Goal: Task Accomplishment & Management: Complete application form

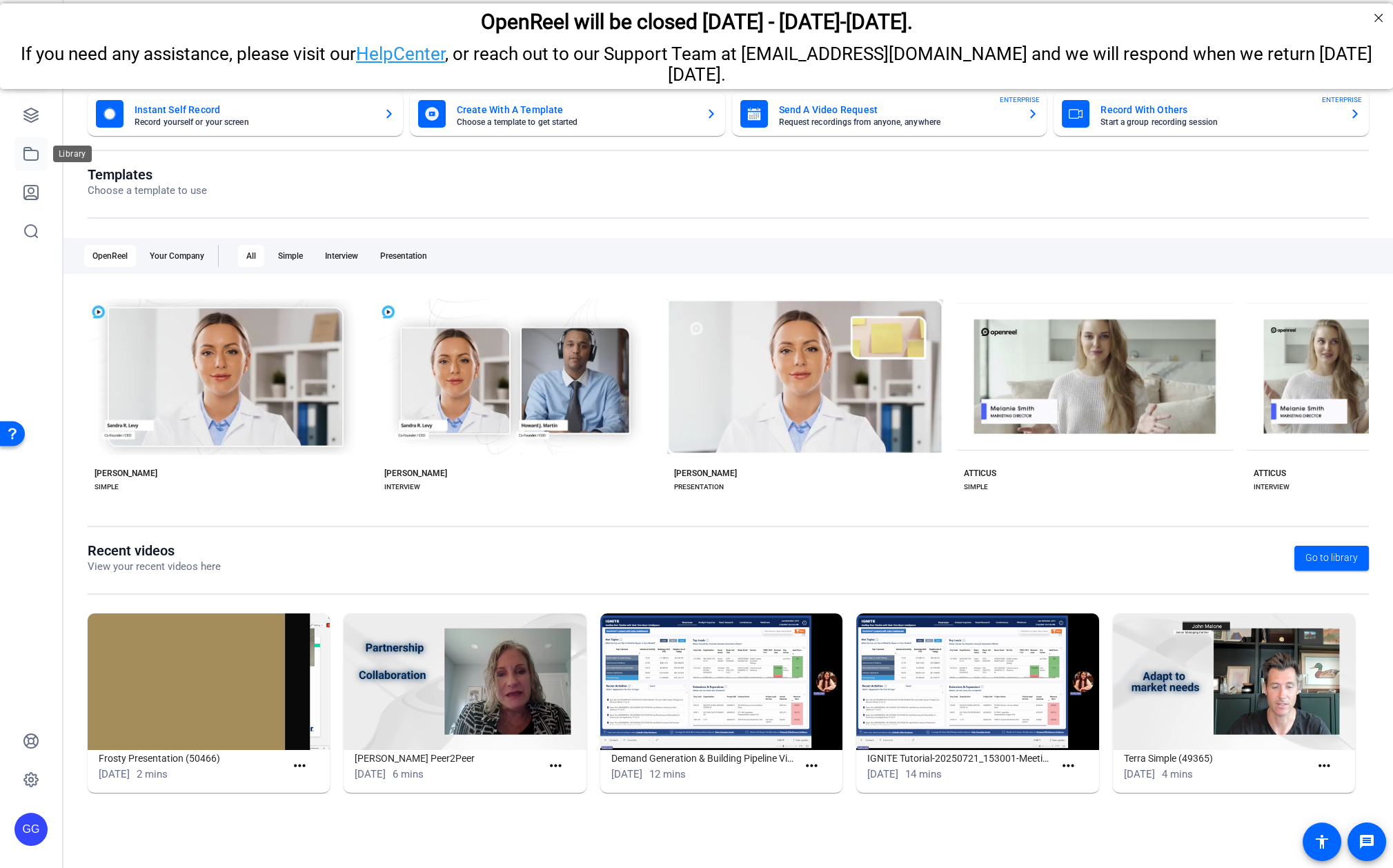
click at [26, 162] on link at bounding box center [31, 154] width 33 height 33
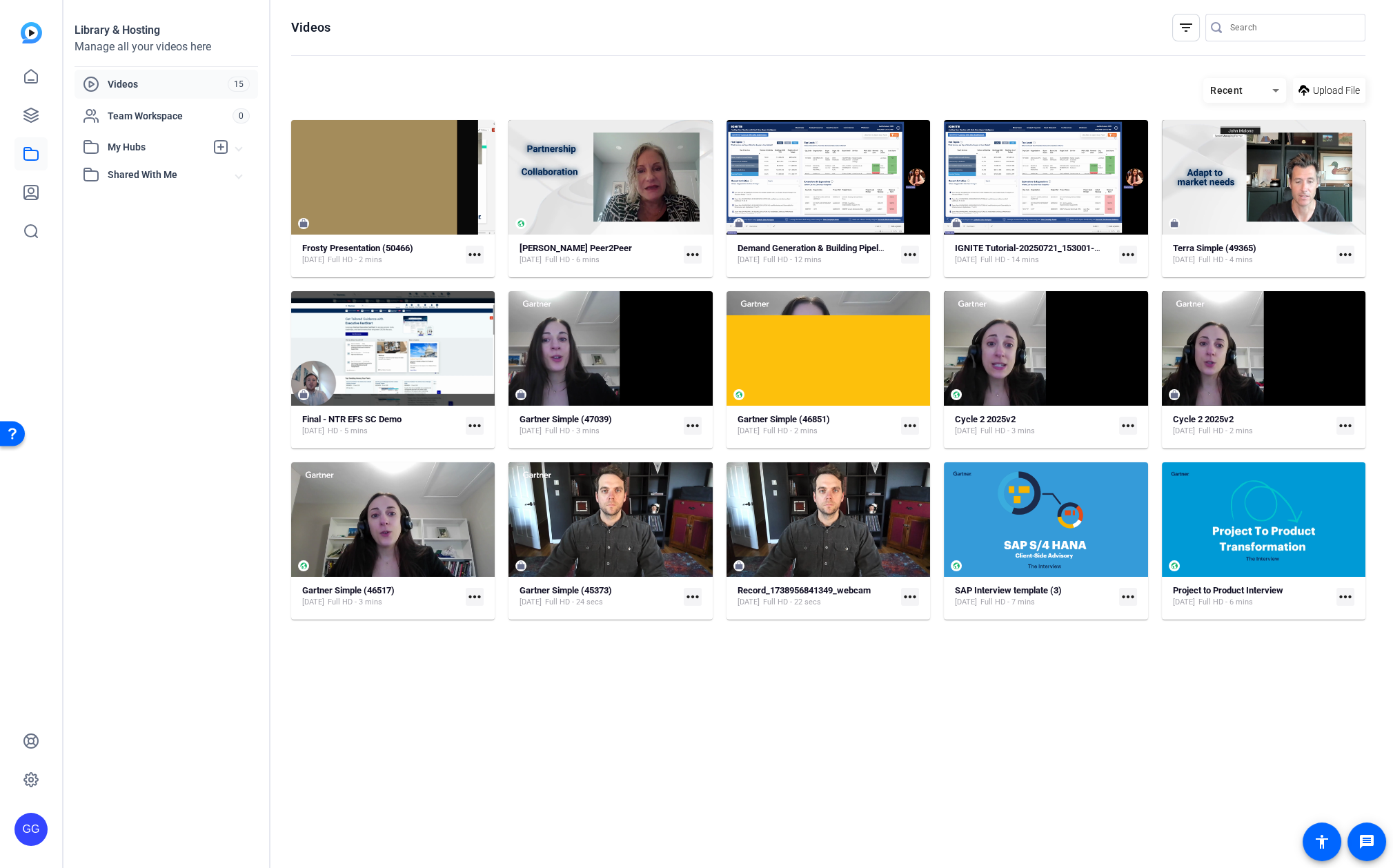
type input "[PERSON_NAME][EMAIL_ADDRESS][PERSON_NAME][PERSON_NAME][DOMAIN_NAME]"
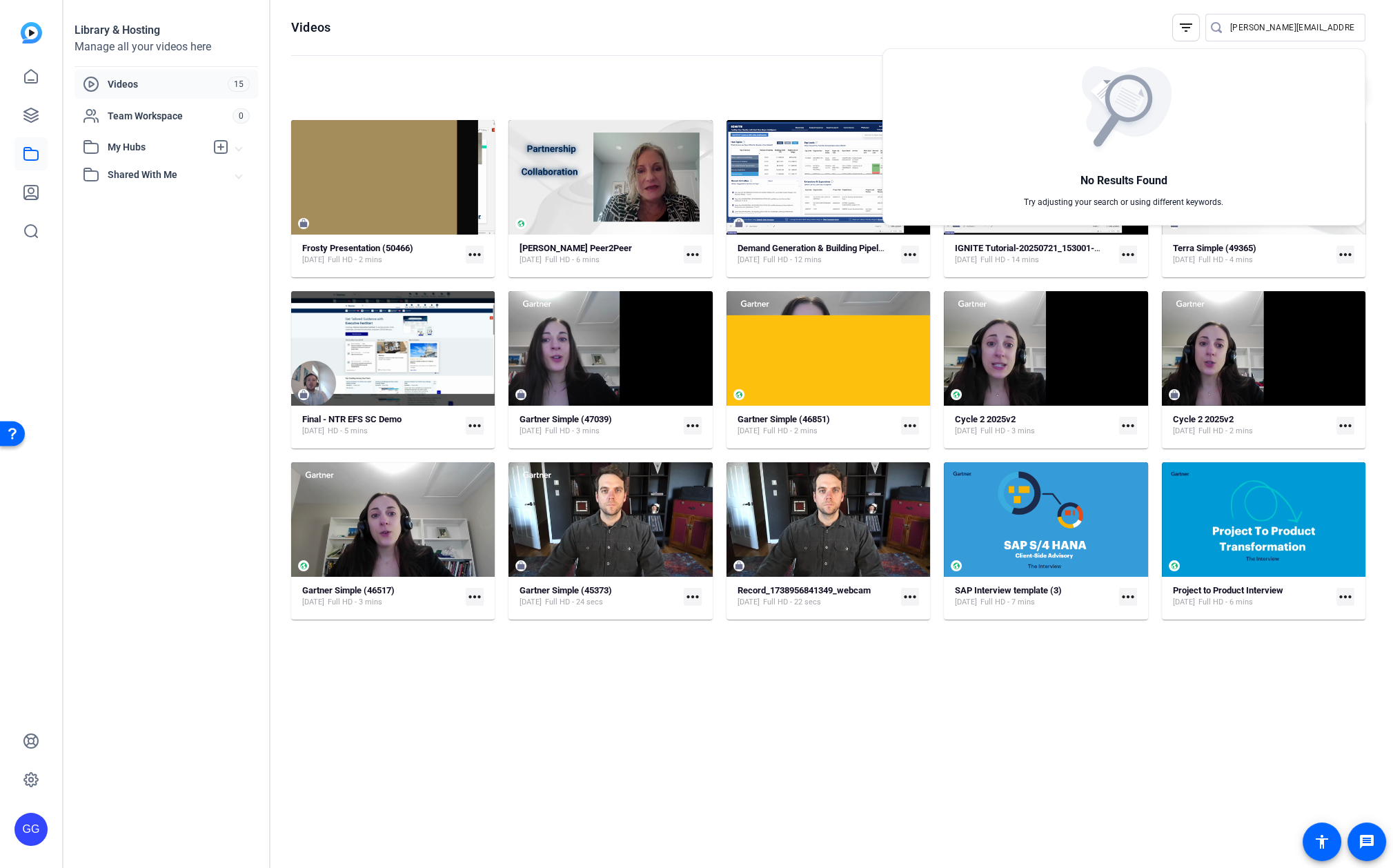
click at [36, 113] on div at bounding box center [696, 434] width 1393 height 868
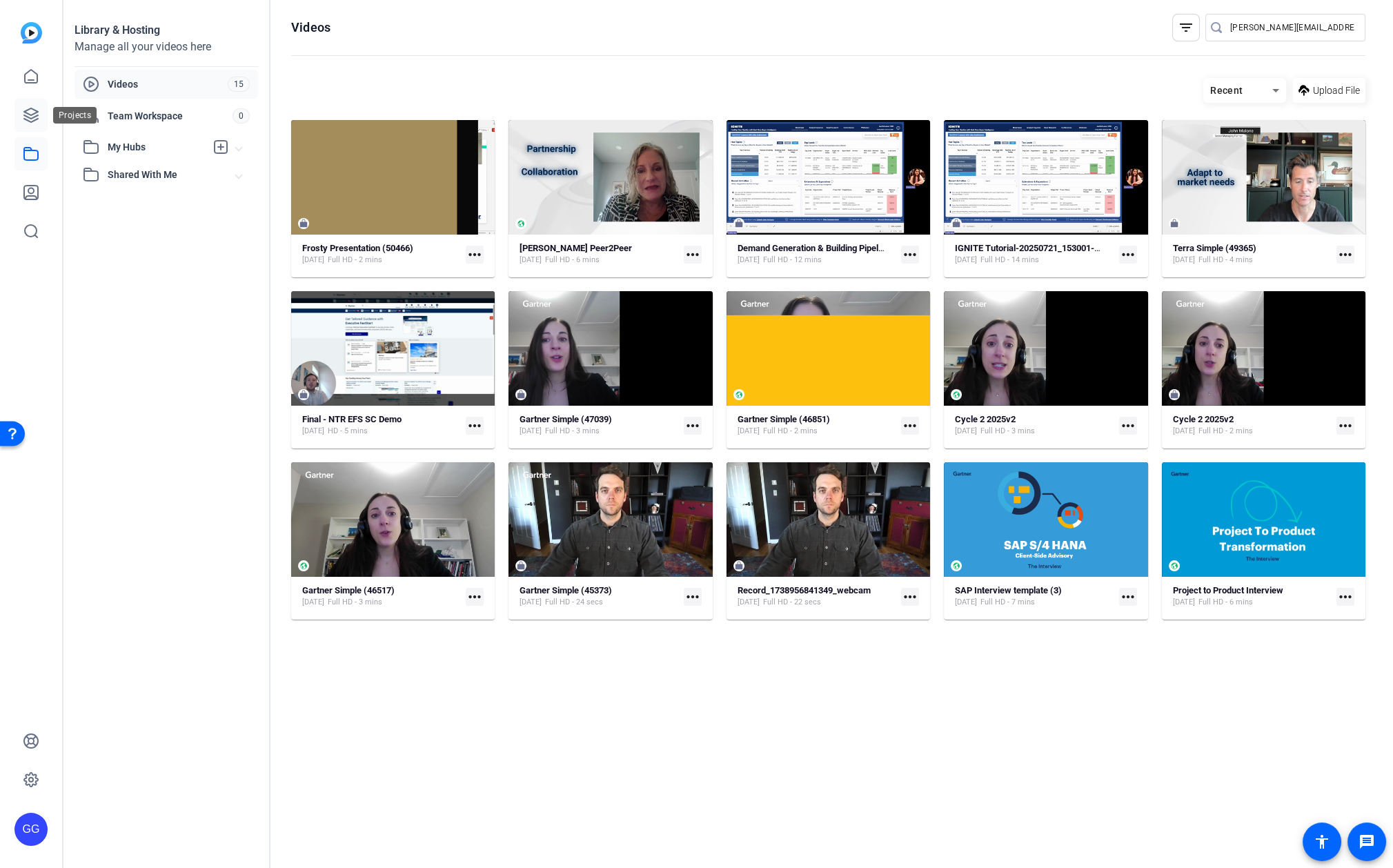
click at [16, 117] on link at bounding box center [31, 115] width 33 height 33
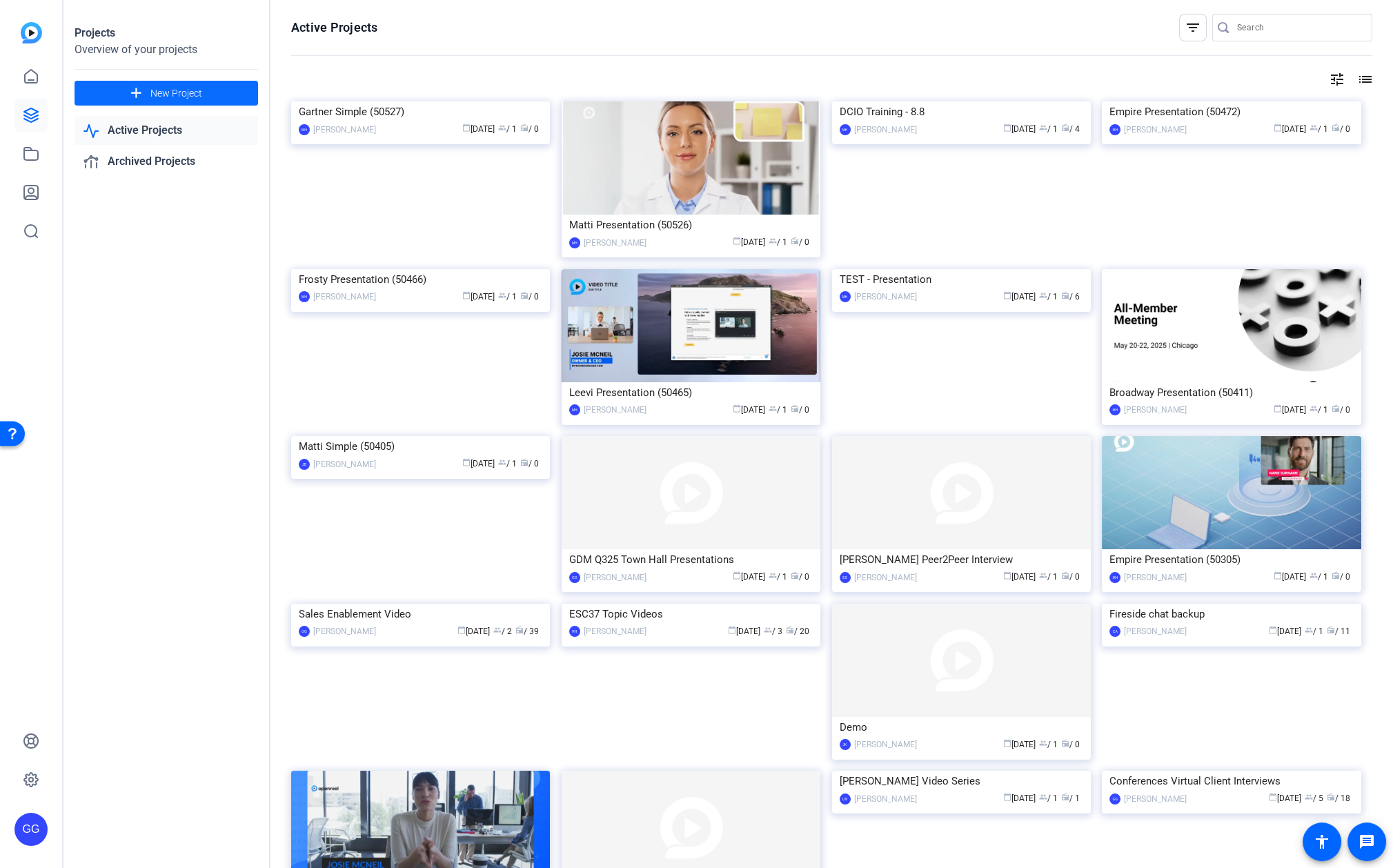
click at [163, 88] on span "New Project" at bounding box center [176, 93] width 52 height 14
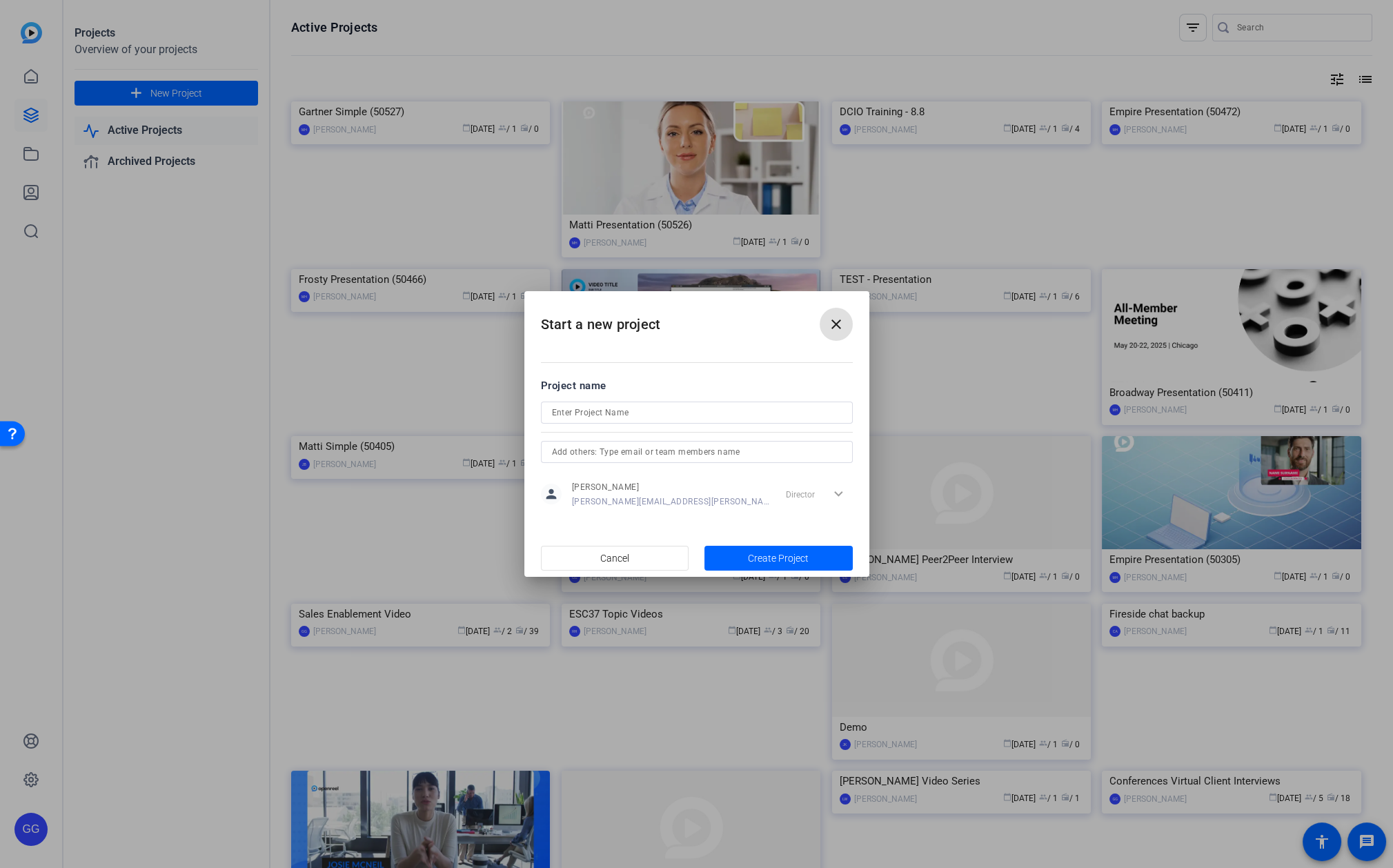
click at [620, 409] on input at bounding box center [697, 412] width 290 height 16
drag, startPoint x: 571, startPoint y: 412, endPoint x: 580, endPoint y: 410, distance: 9.2
click at [571, 411] on input "Sales Kickstart 2025" at bounding box center [697, 412] width 290 height 16
type input "Sales Enablement Kickstart 2025"
click at [665, 449] on input "text" at bounding box center [697, 451] width 290 height 16
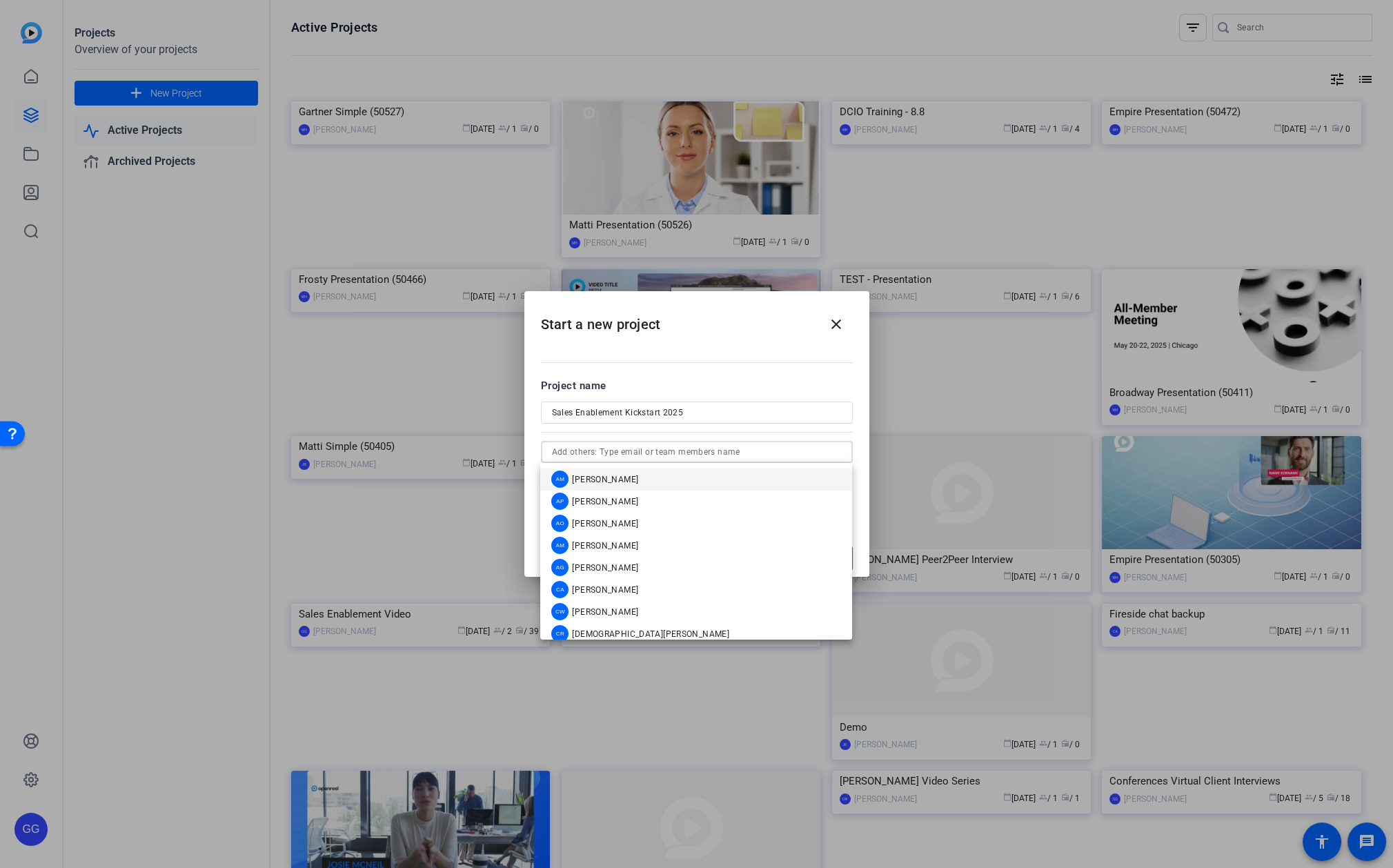
click at [842, 452] on div at bounding box center [842, 452] width 0 height 0
click at [590, 479] on span "[PERSON_NAME]" at bounding box center [605, 479] width 66 height 11
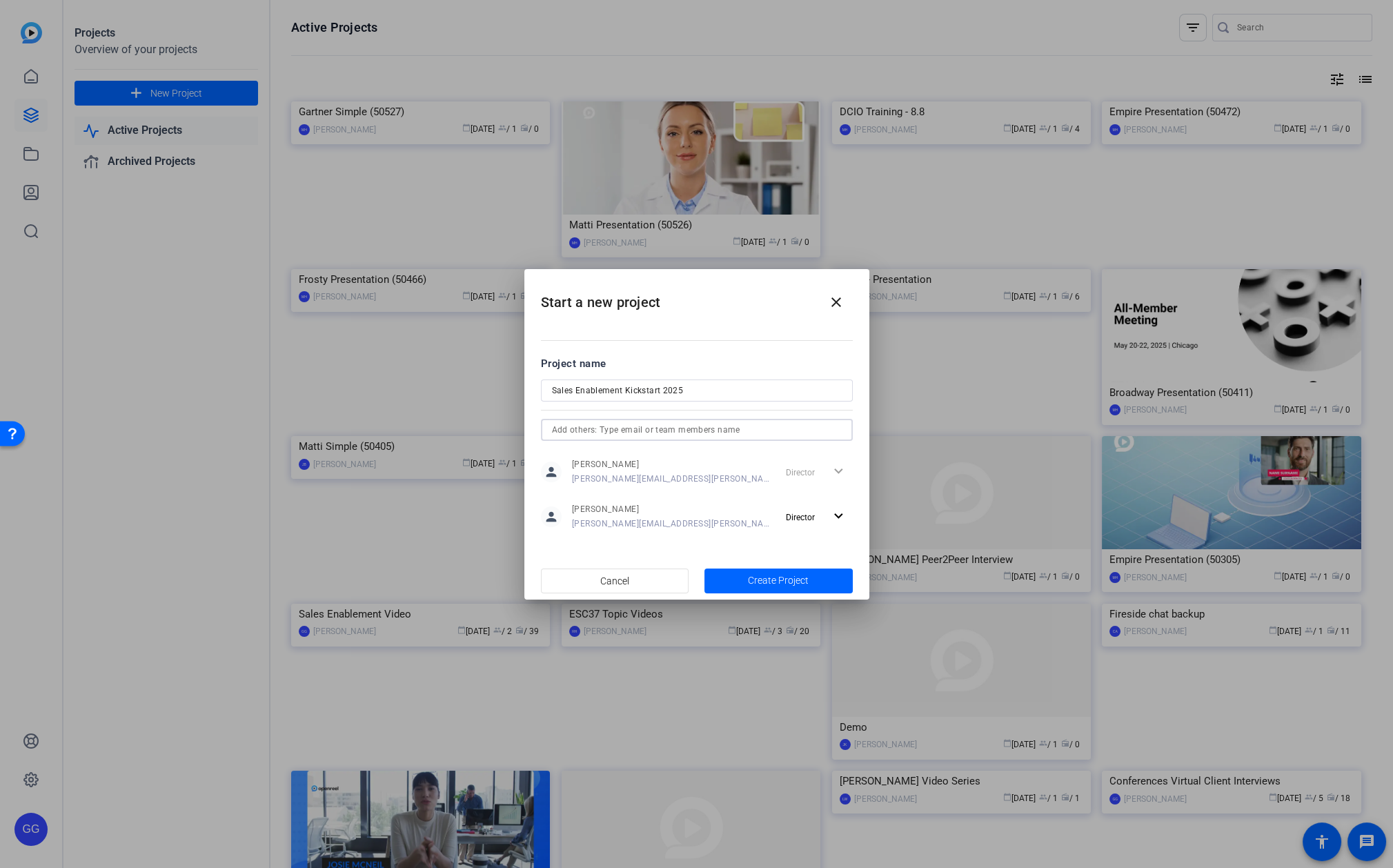
click at [651, 429] on input "text" at bounding box center [697, 429] width 290 height 16
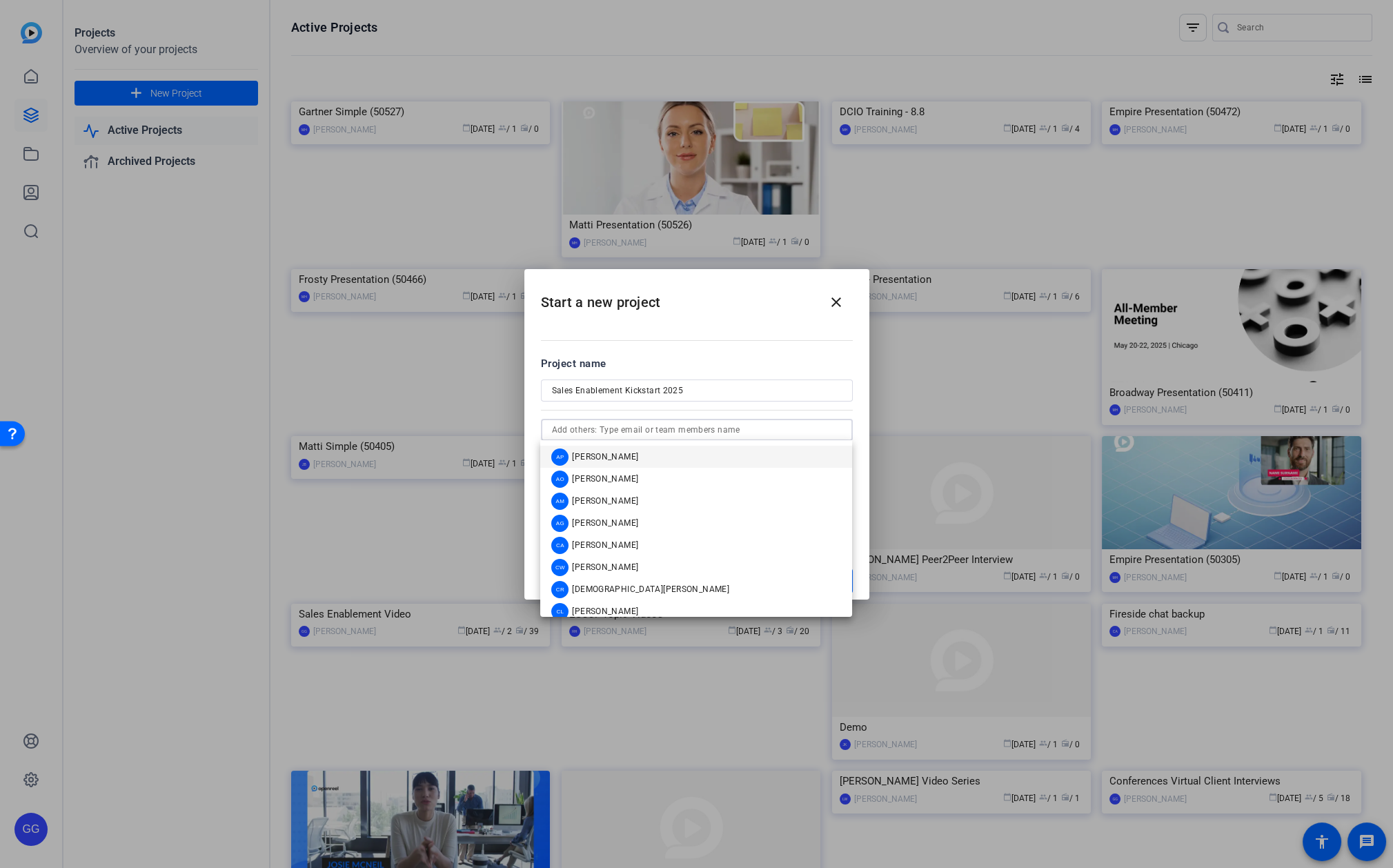
click at [842, 430] on div at bounding box center [842, 430] width 0 height 0
click at [624, 479] on span "[PERSON_NAME]" at bounding box center [605, 479] width 66 height 11
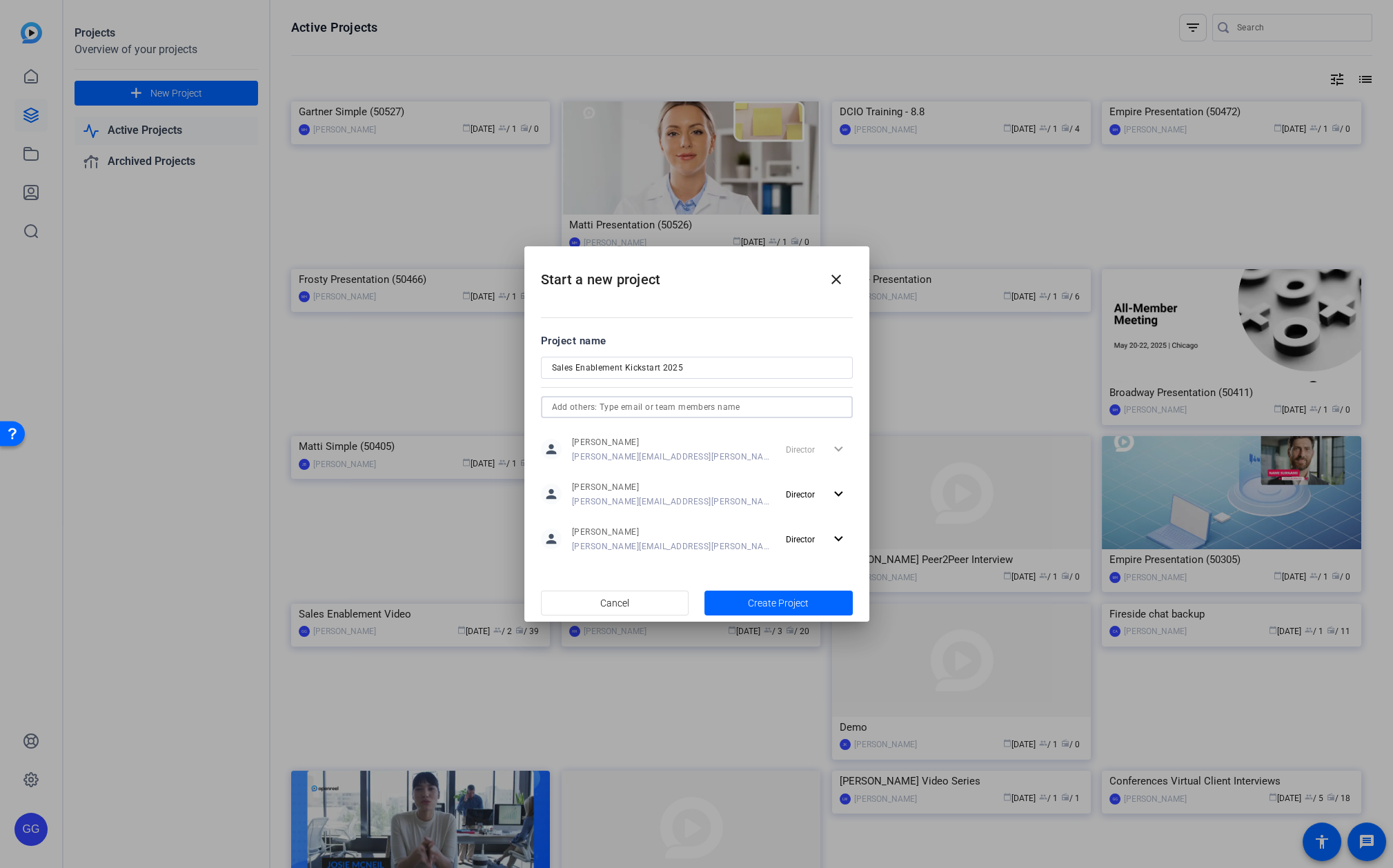
click at [842, 407] on div at bounding box center [842, 407] width 0 height 0
click at [758, 403] on input "text" at bounding box center [697, 407] width 290 height 16
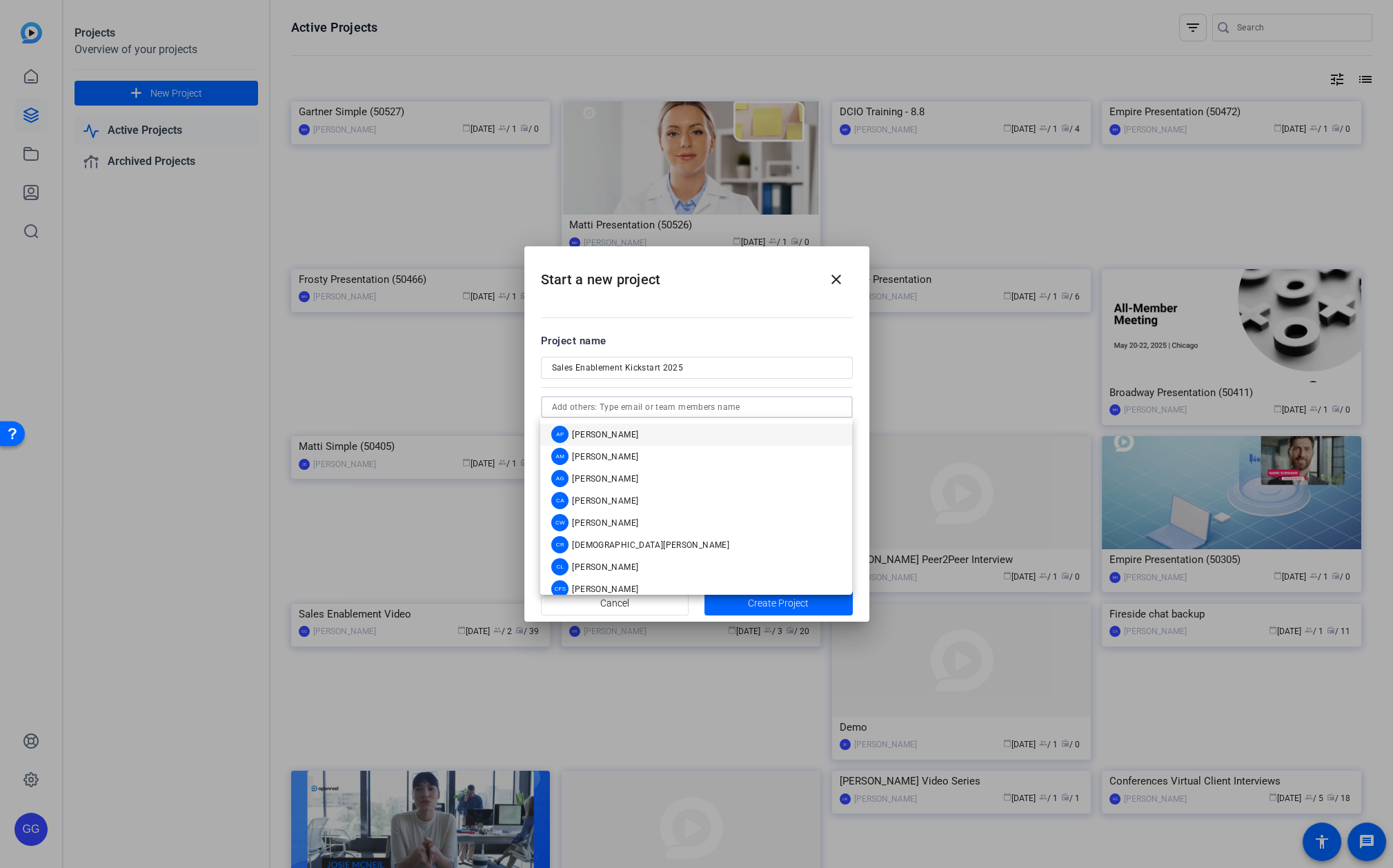
click at [842, 407] on div at bounding box center [842, 407] width 0 height 0
click at [614, 472] on div "AG [PERSON_NAME]" at bounding box center [595, 479] width 87 height 17
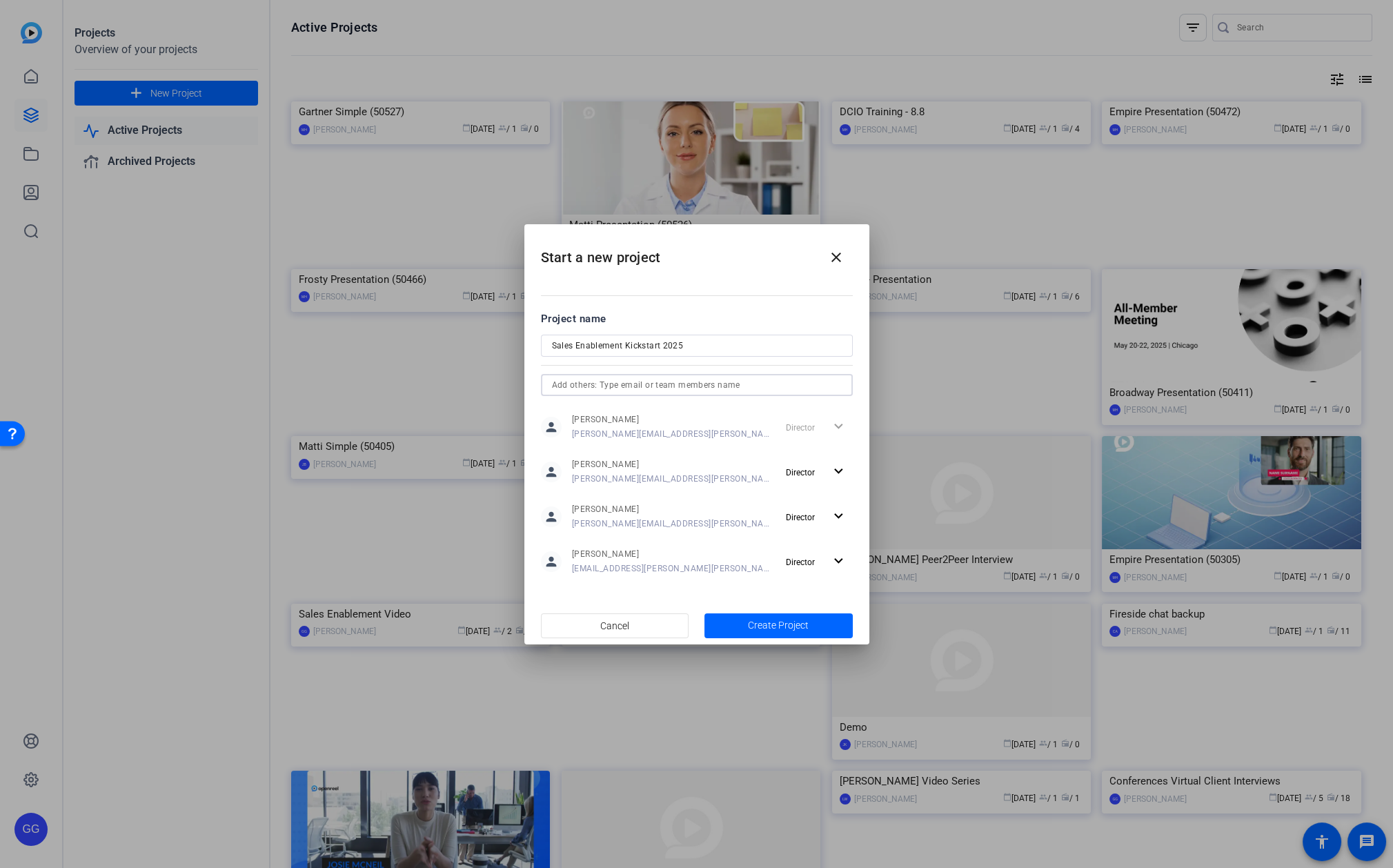
click at [780, 380] on input "text" at bounding box center [697, 384] width 290 height 16
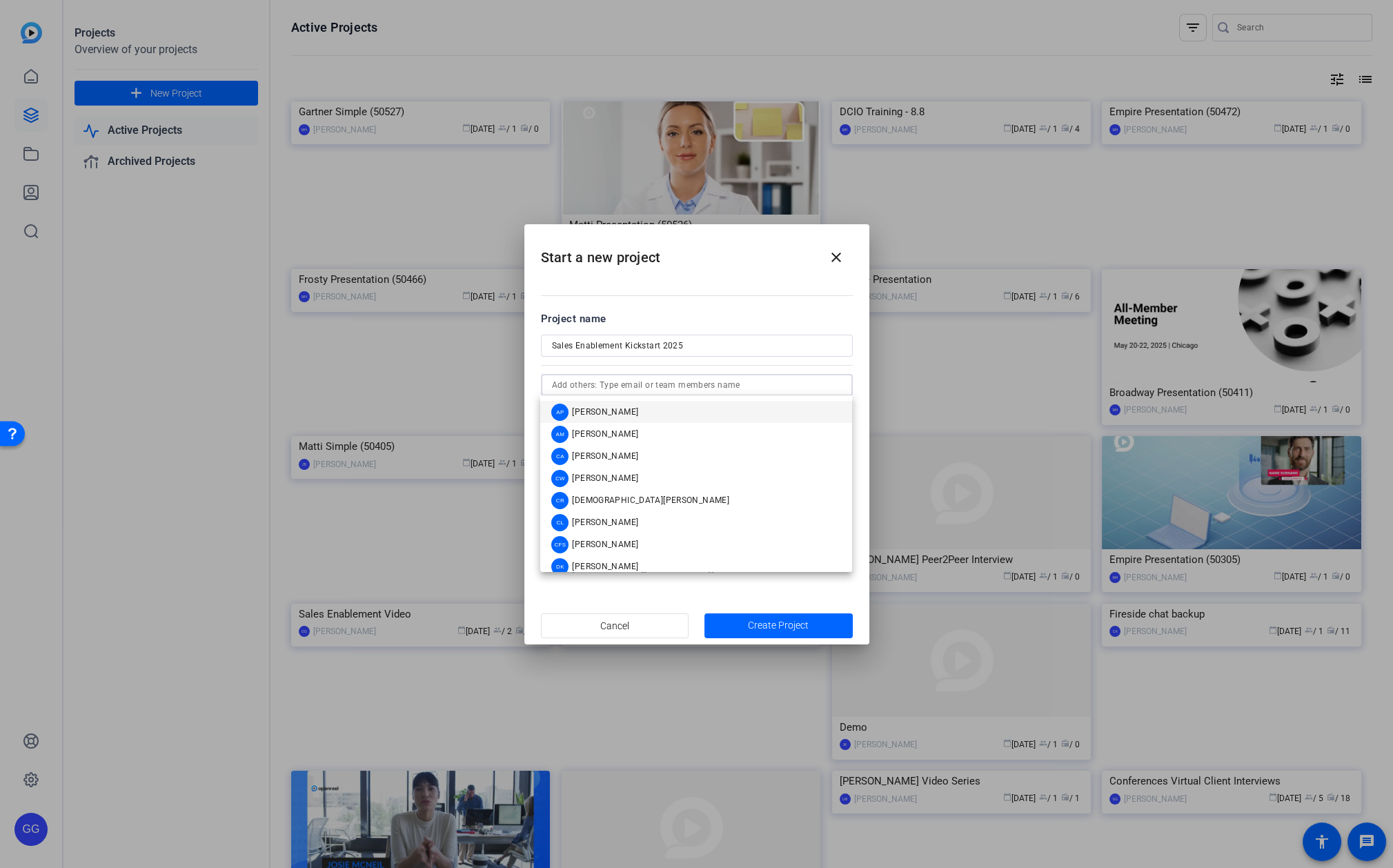
click at [842, 385] on div at bounding box center [842, 385] width 0 height 0
click at [598, 452] on span "[PERSON_NAME]" at bounding box center [605, 456] width 66 height 11
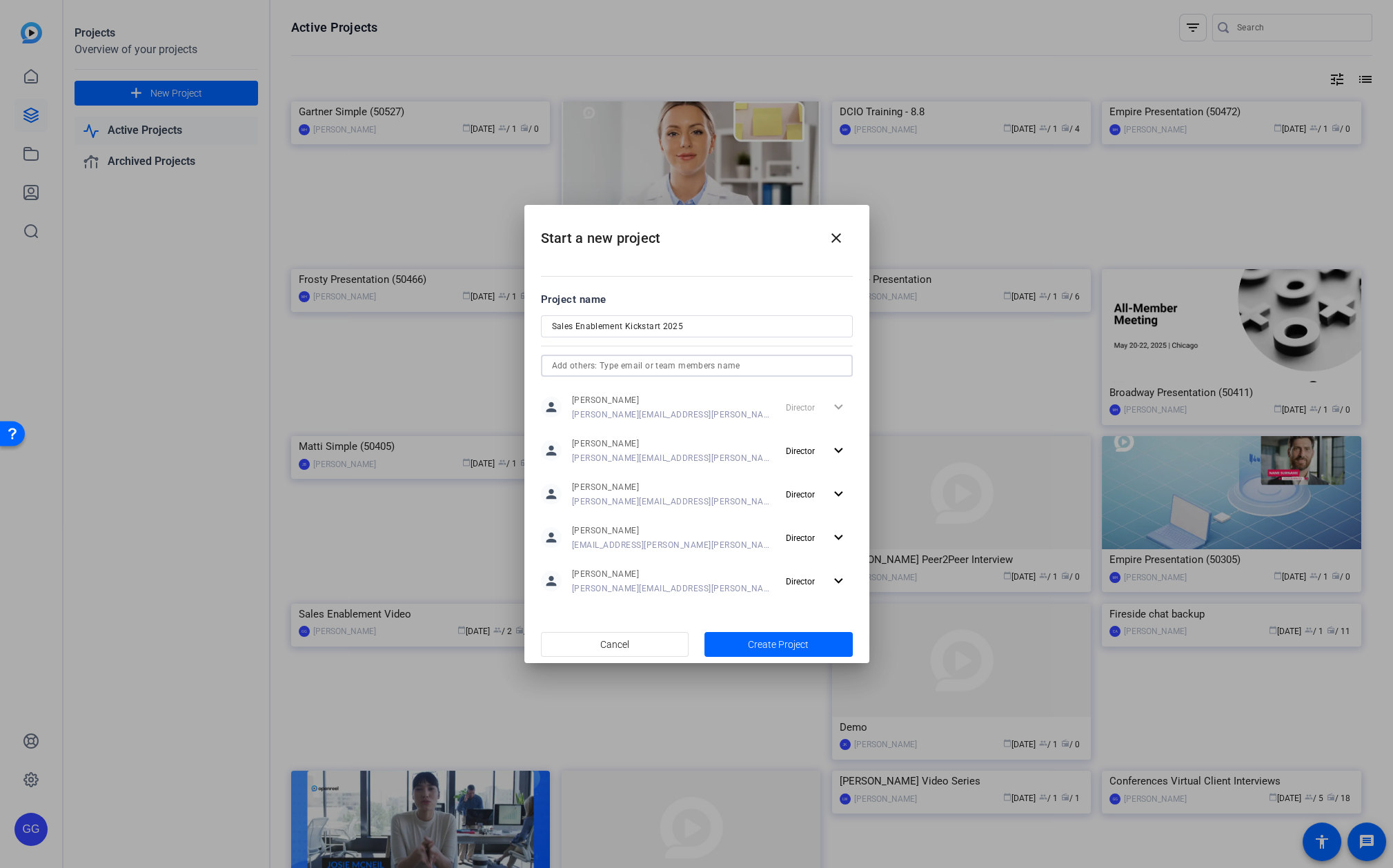
click at [755, 364] on input "text" at bounding box center [697, 365] width 290 height 16
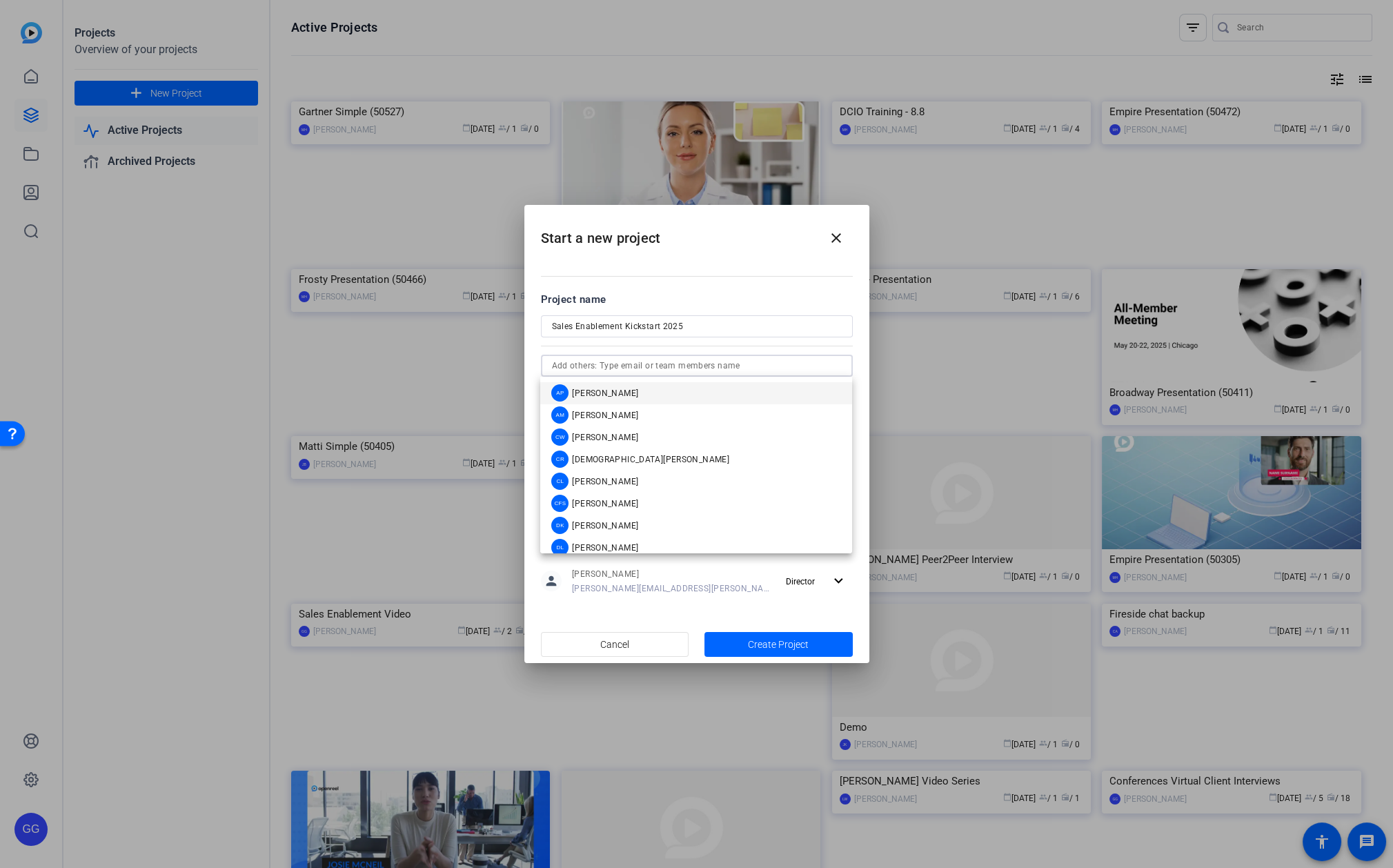
click at [842, 366] on div at bounding box center [842, 366] width 0 height 0
click at [616, 434] on span "[PERSON_NAME]" at bounding box center [605, 437] width 66 height 11
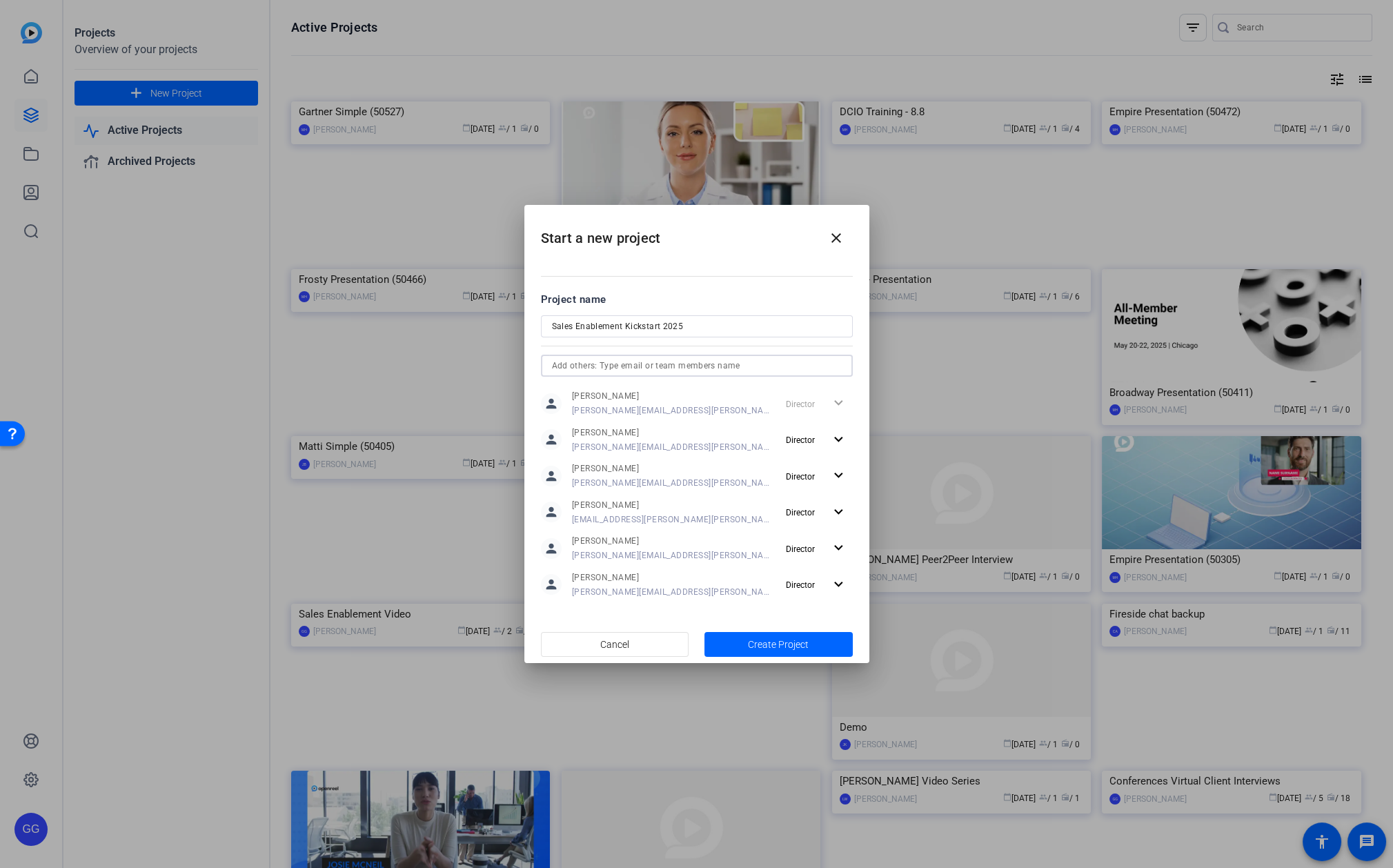
click at [703, 362] on input "text" at bounding box center [697, 365] width 290 height 16
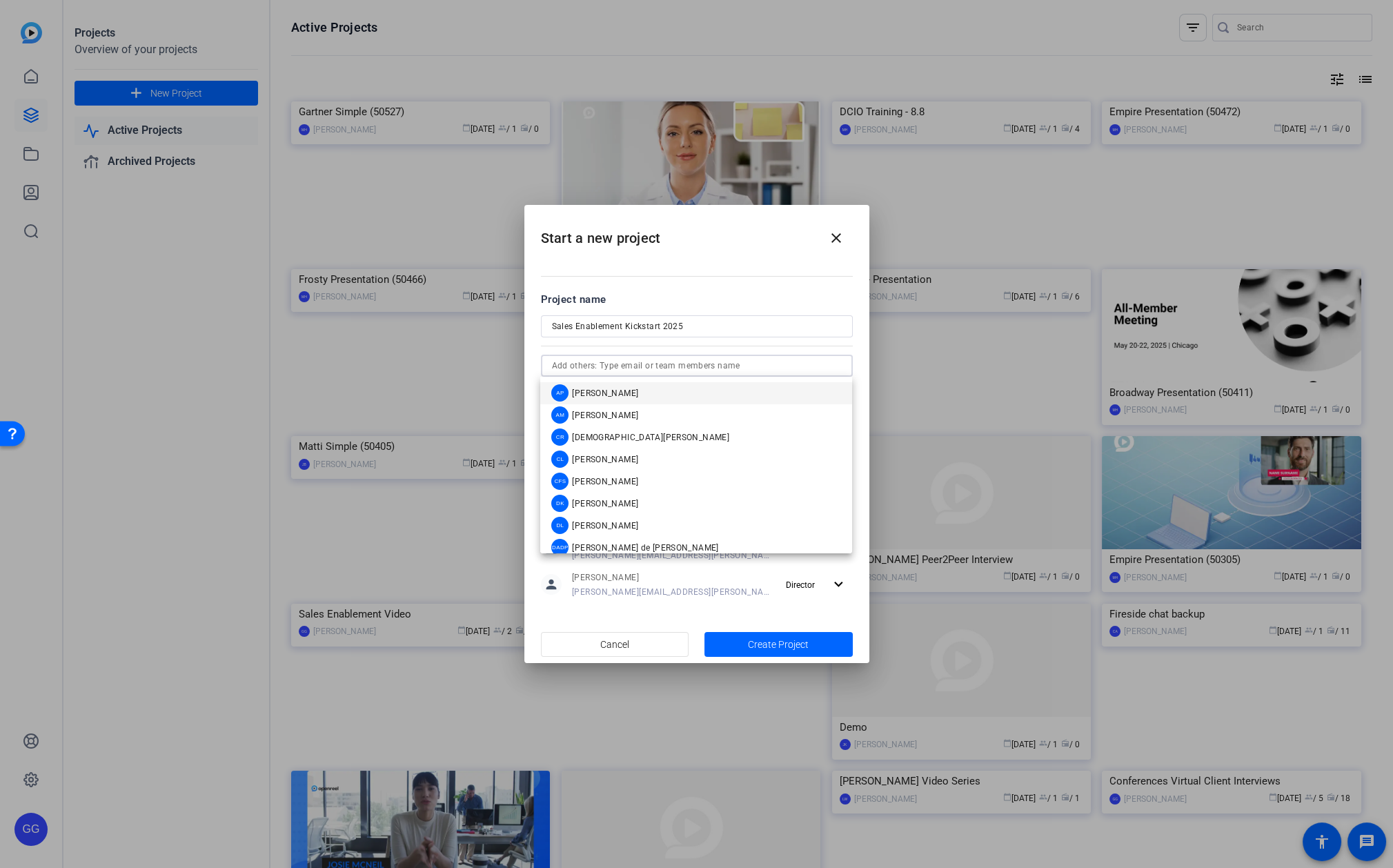
click at [842, 366] on div at bounding box center [842, 366] width 0 height 0
click at [629, 431] on div "CR [PERSON_NAME]" at bounding box center [641, 437] width 178 height 17
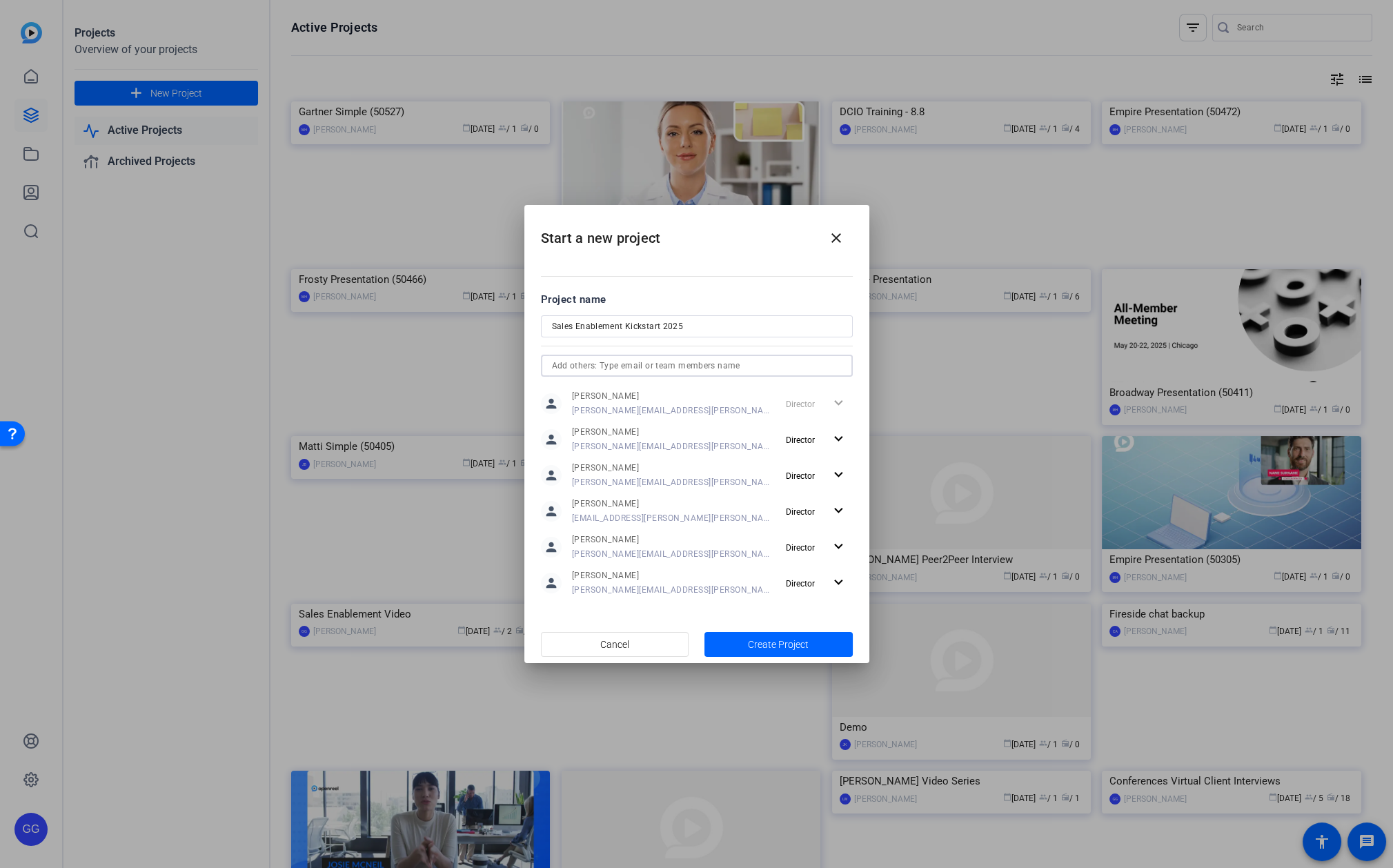
click at [713, 366] on input "text" at bounding box center [697, 365] width 290 height 16
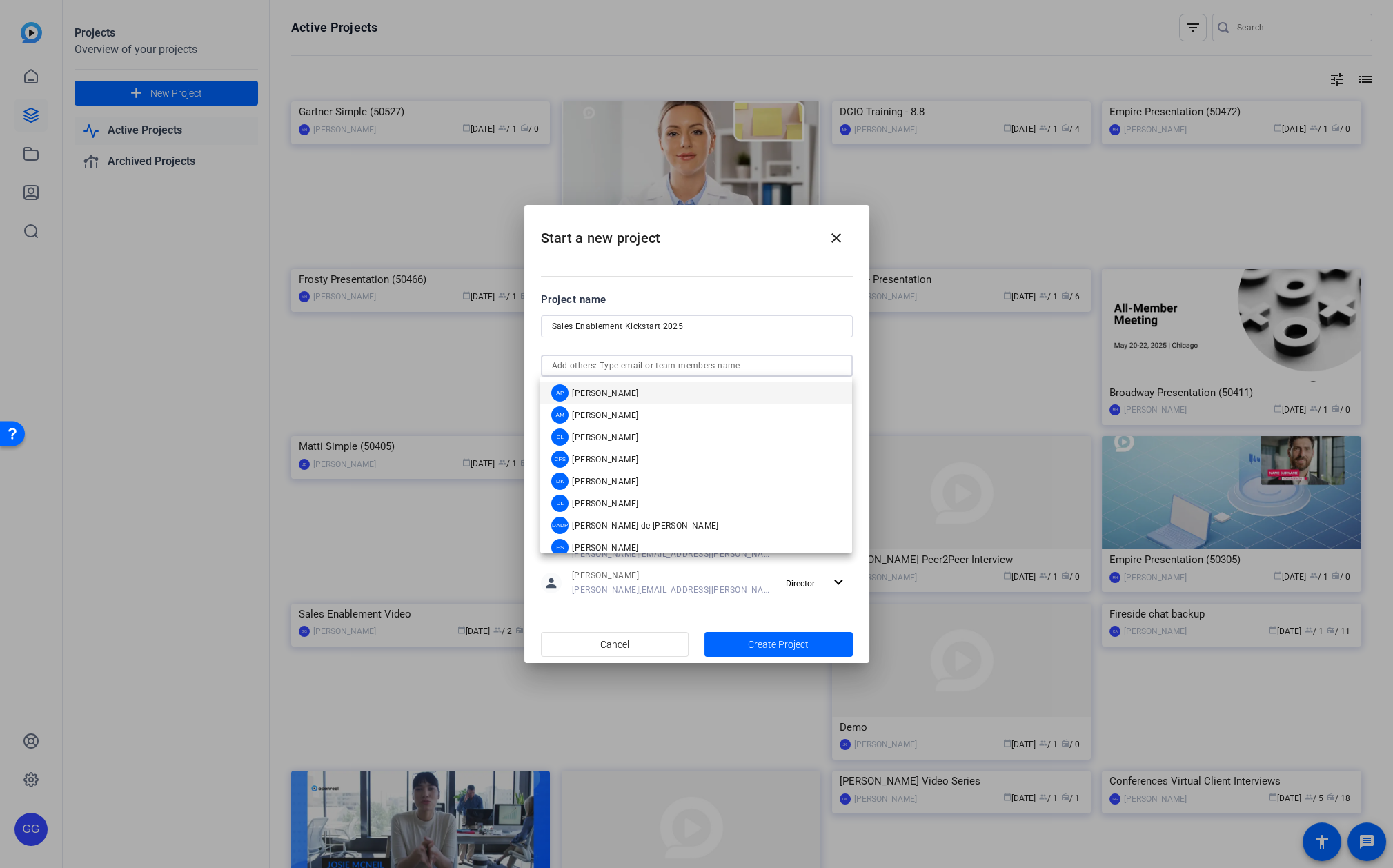
click at [842, 366] on div at bounding box center [842, 366] width 0 height 0
click at [575, 478] on span "[PERSON_NAME]" at bounding box center [605, 481] width 66 height 11
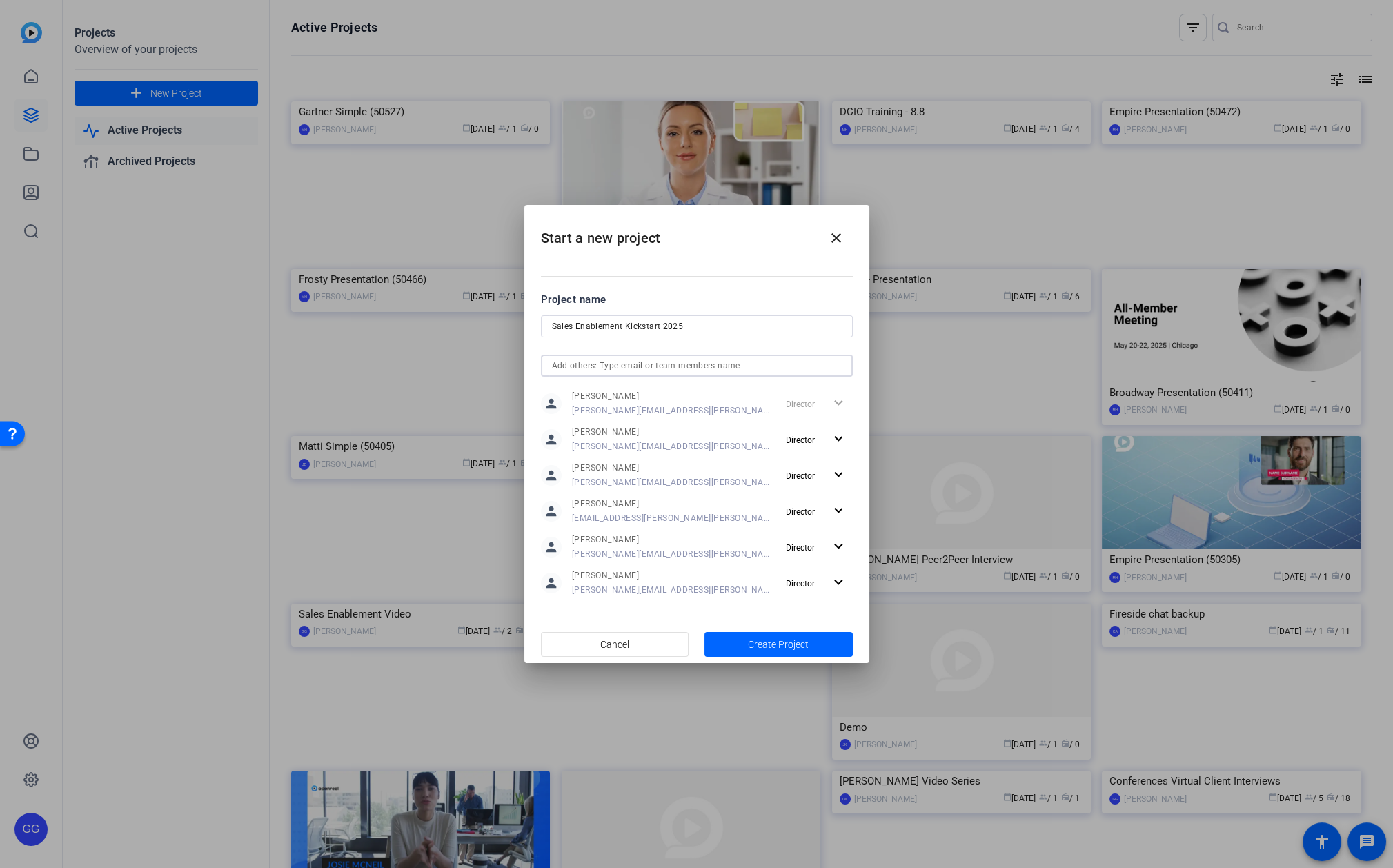
click at [842, 366] on div at bounding box center [842, 366] width 0 height 0
click at [820, 372] on input "text" at bounding box center [697, 365] width 290 height 16
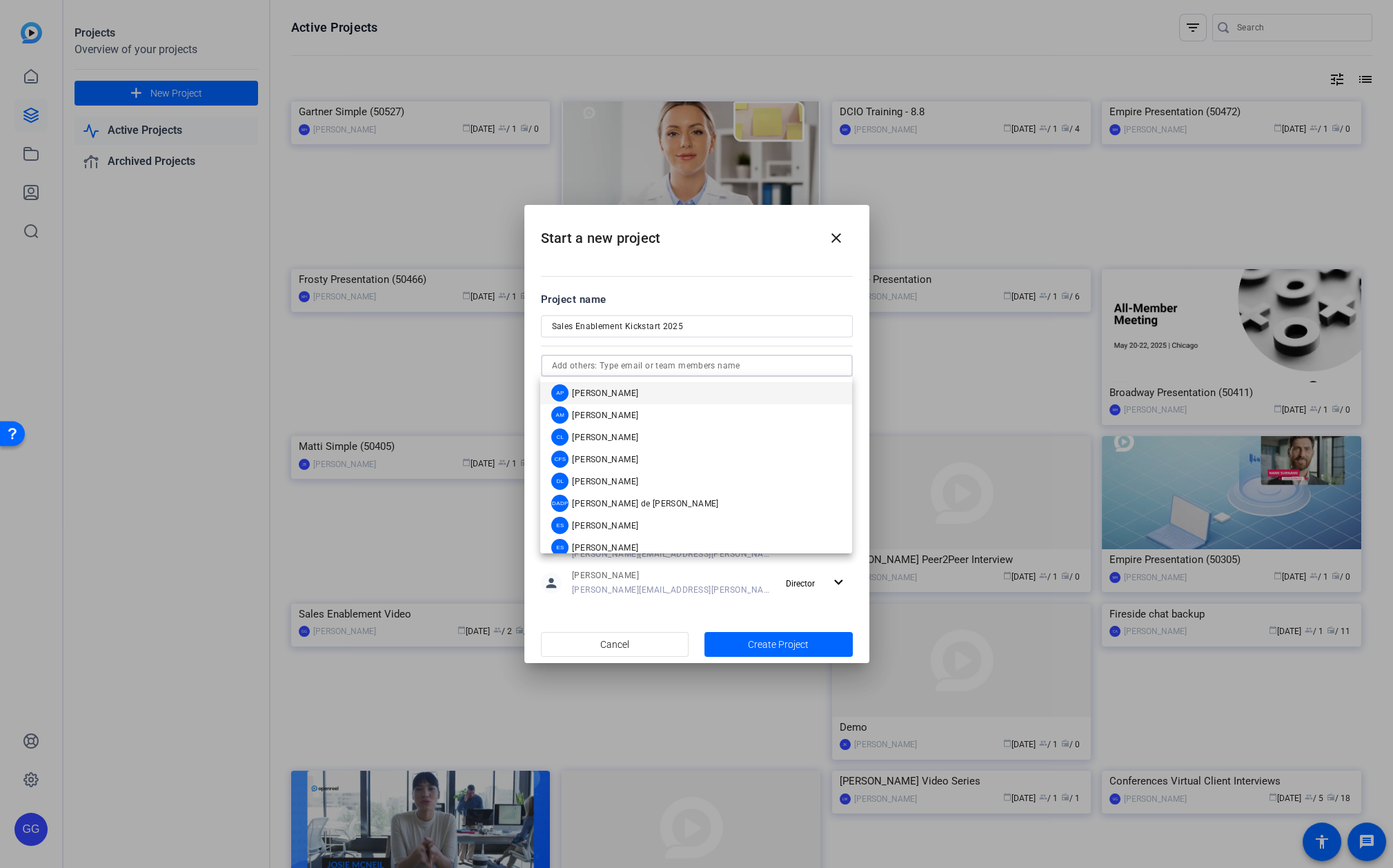
click at [842, 366] on div at bounding box center [842, 366] width 0 height 0
click at [805, 365] on input "text" at bounding box center [697, 365] width 290 height 16
click at [842, 366] on div at bounding box center [842, 366] width 0 height 0
click at [593, 499] on span "[PERSON_NAME]" at bounding box center [605, 502] width 66 height 11
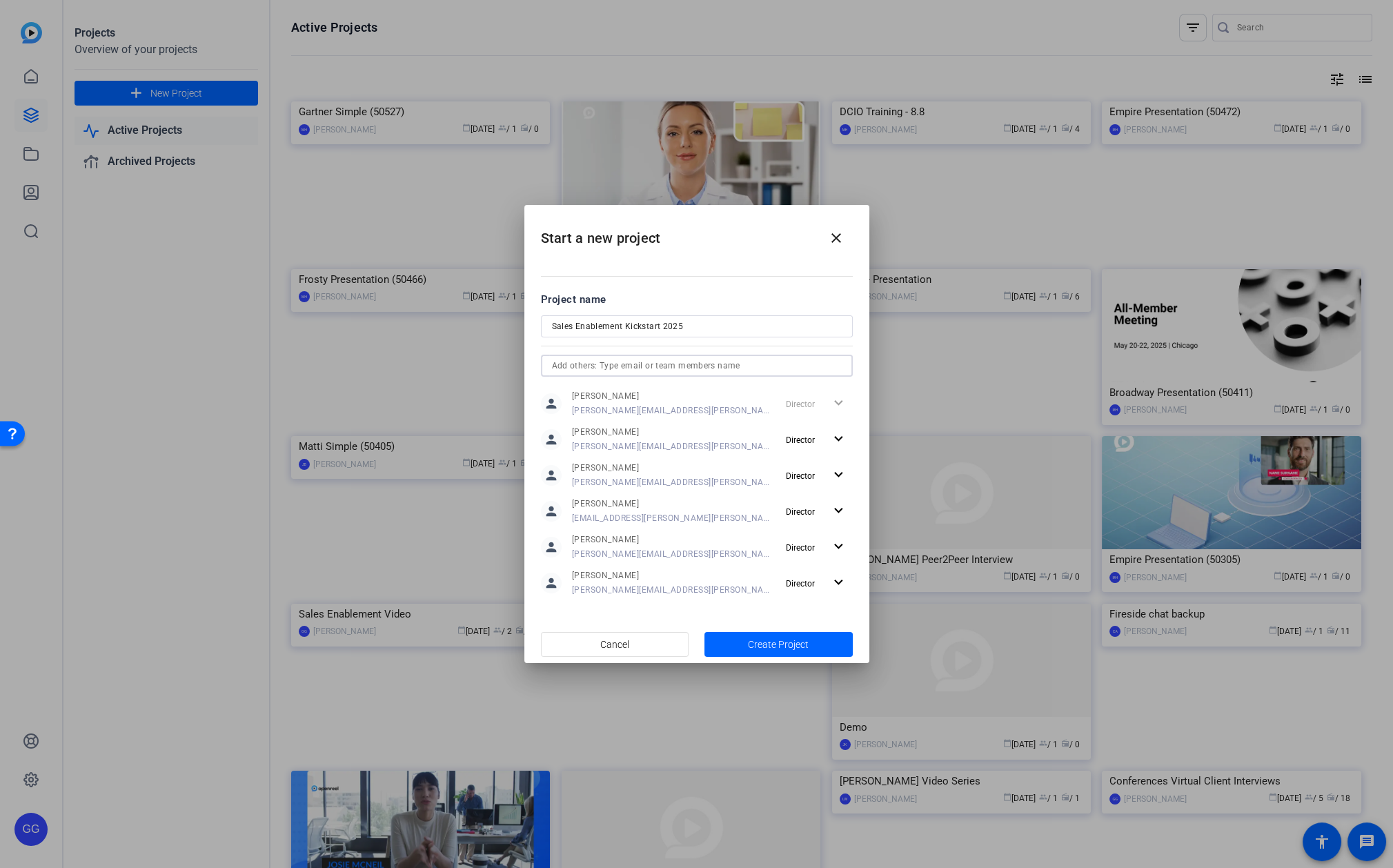
click at [810, 362] on input "text" at bounding box center [697, 365] width 290 height 16
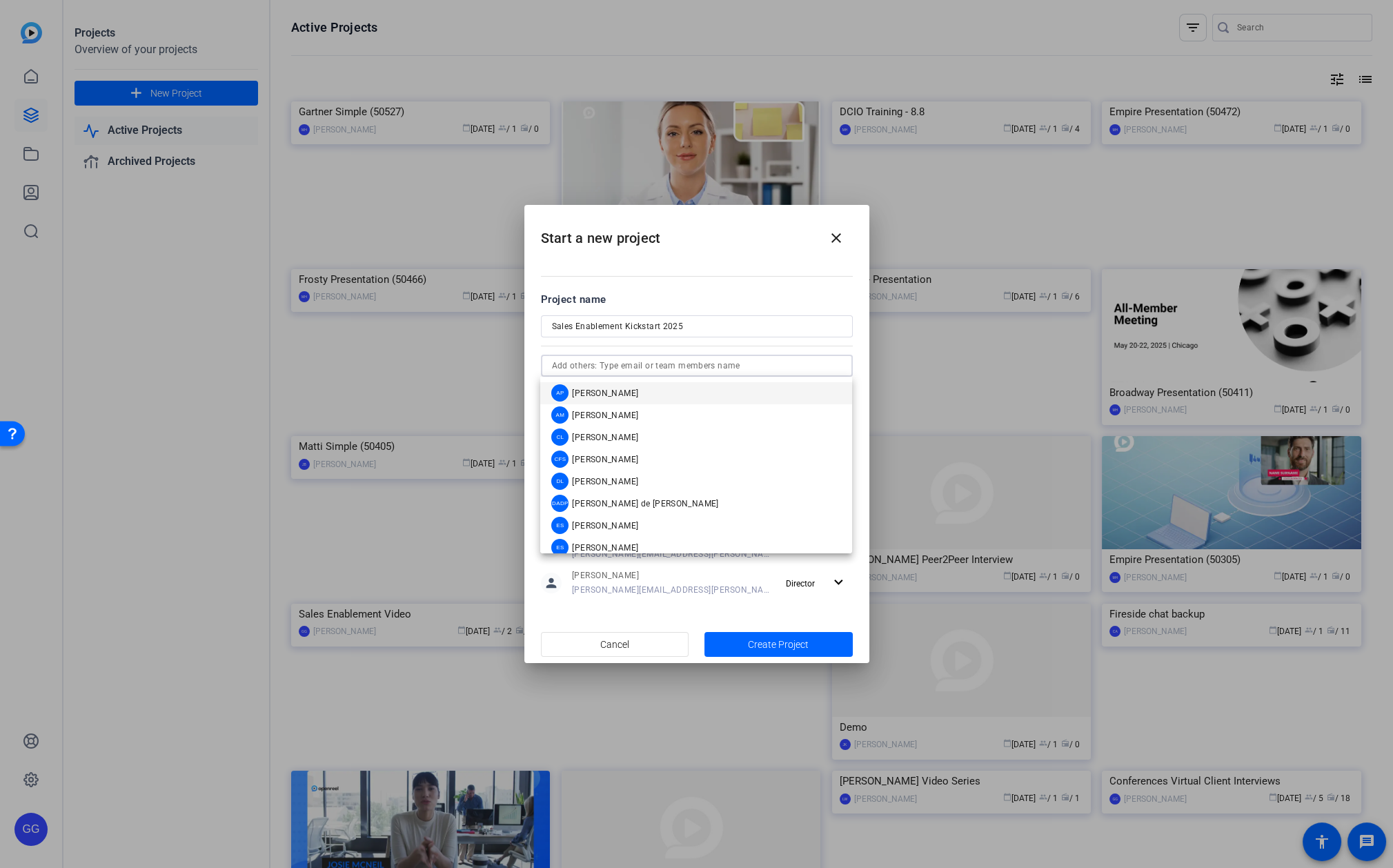
click at [842, 366] on div at bounding box center [842, 366] width 0 height 0
click at [626, 494] on mat-option "MC [PERSON_NAME]" at bounding box center [696, 499] width 312 height 22
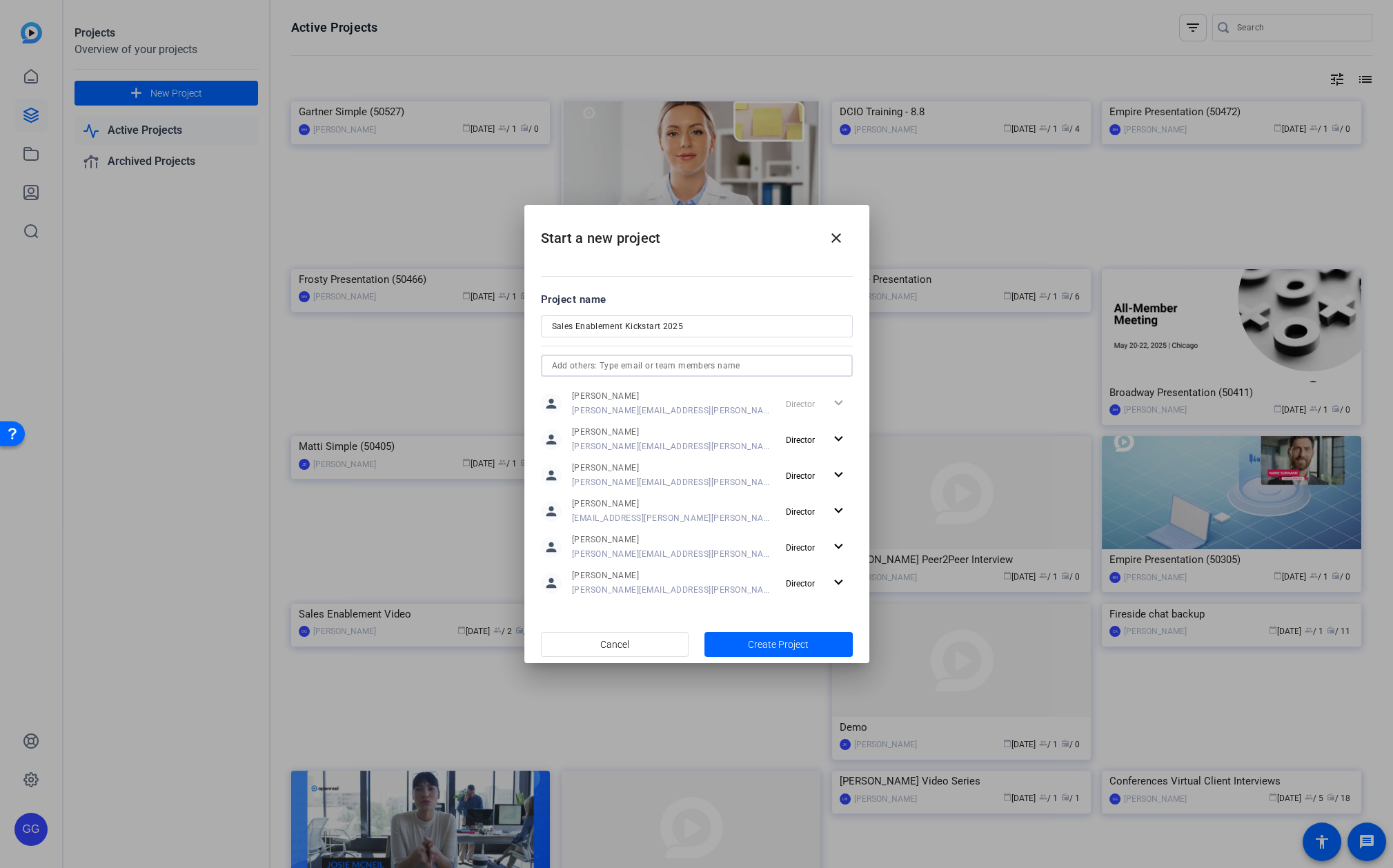
click at [745, 369] on input "text" at bounding box center [697, 365] width 290 height 16
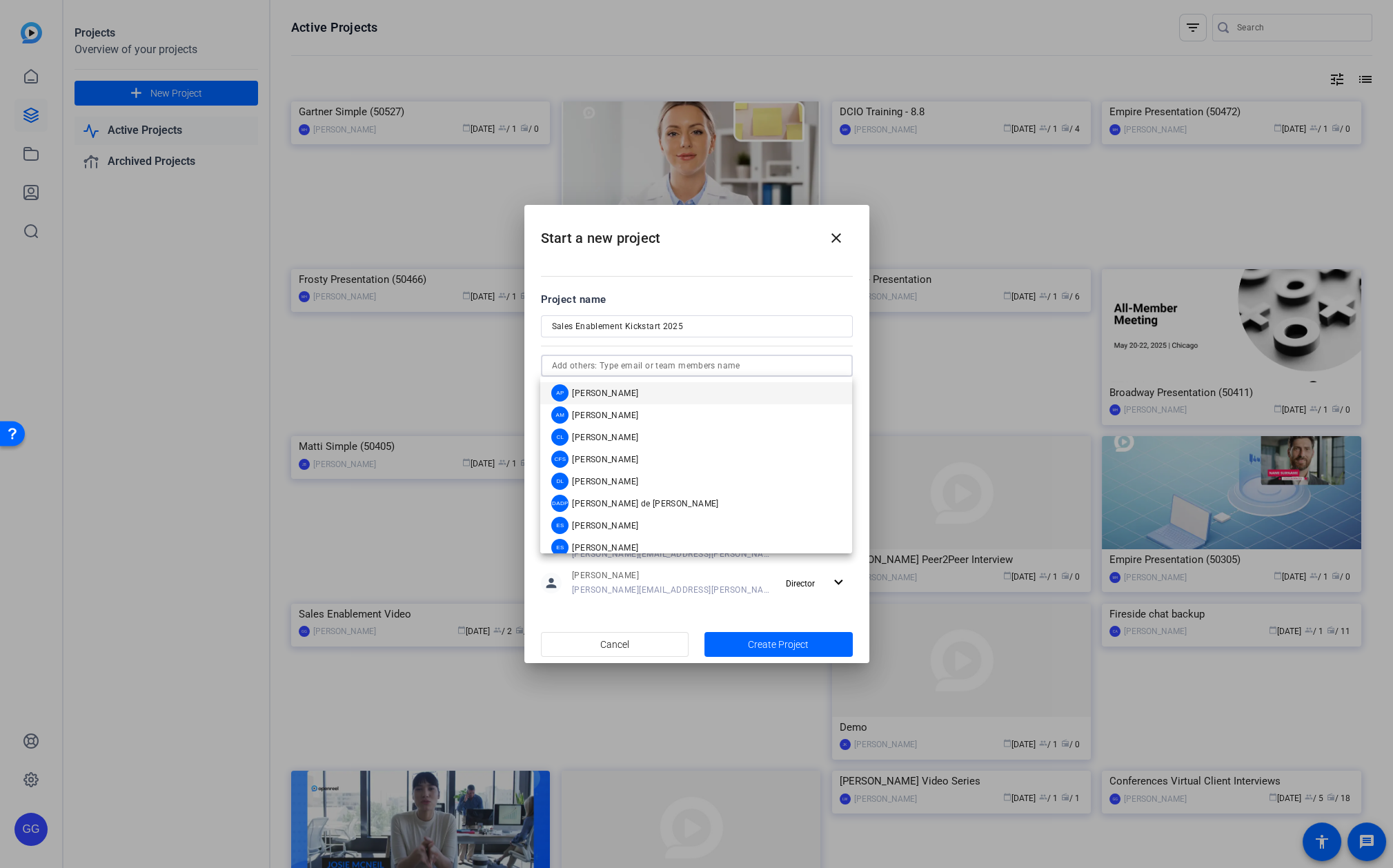
click at [842, 366] on div at bounding box center [842, 366] width 0 height 0
click at [578, 495] on span "[PERSON_NAME]" at bounding box center [605, 499] width 66 height 11
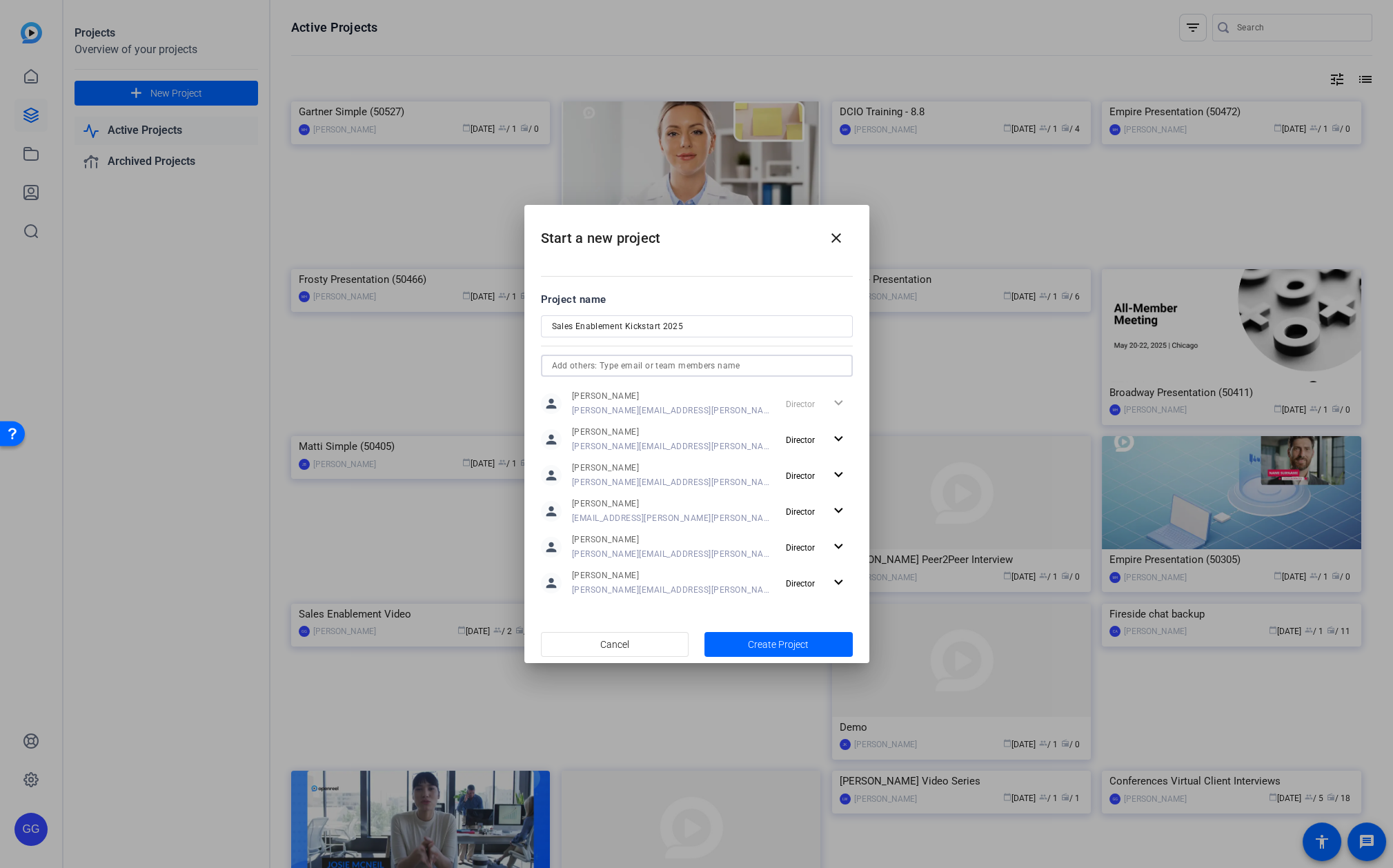
drag, startPoint x: 743, startPoint y: 369, endPoint x: 757, endPoint y: 372, distance: 14.3
click at [743, 369] on input "text" at bounding box center [697, 365] width 290 height 16
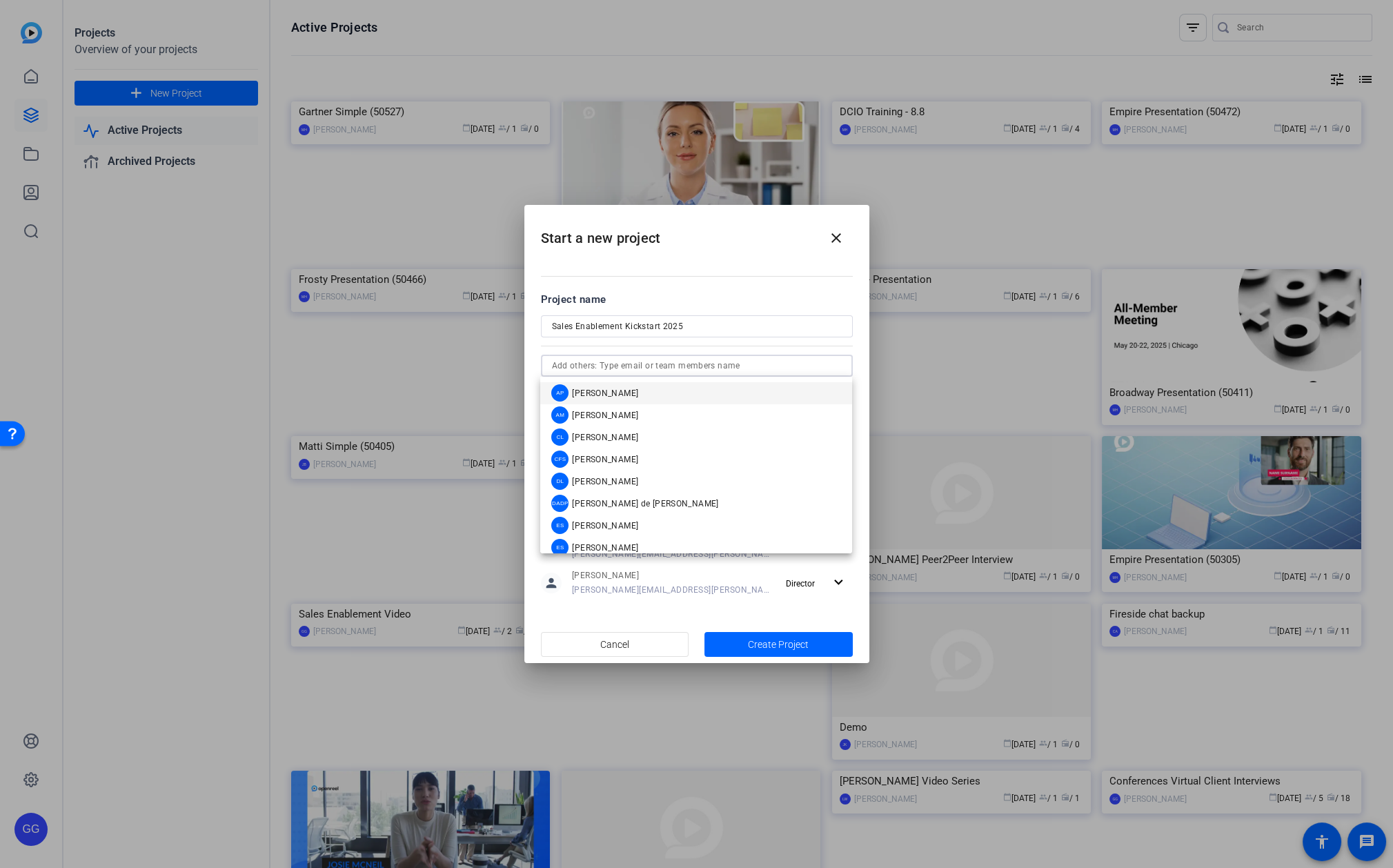
click at [842, 366] on div at bounding box center [842, 366] width 0 height 0
click at [617, 475] on span "[PERSON_NAME]" at bounding box center [605, 477] width 66 height 11
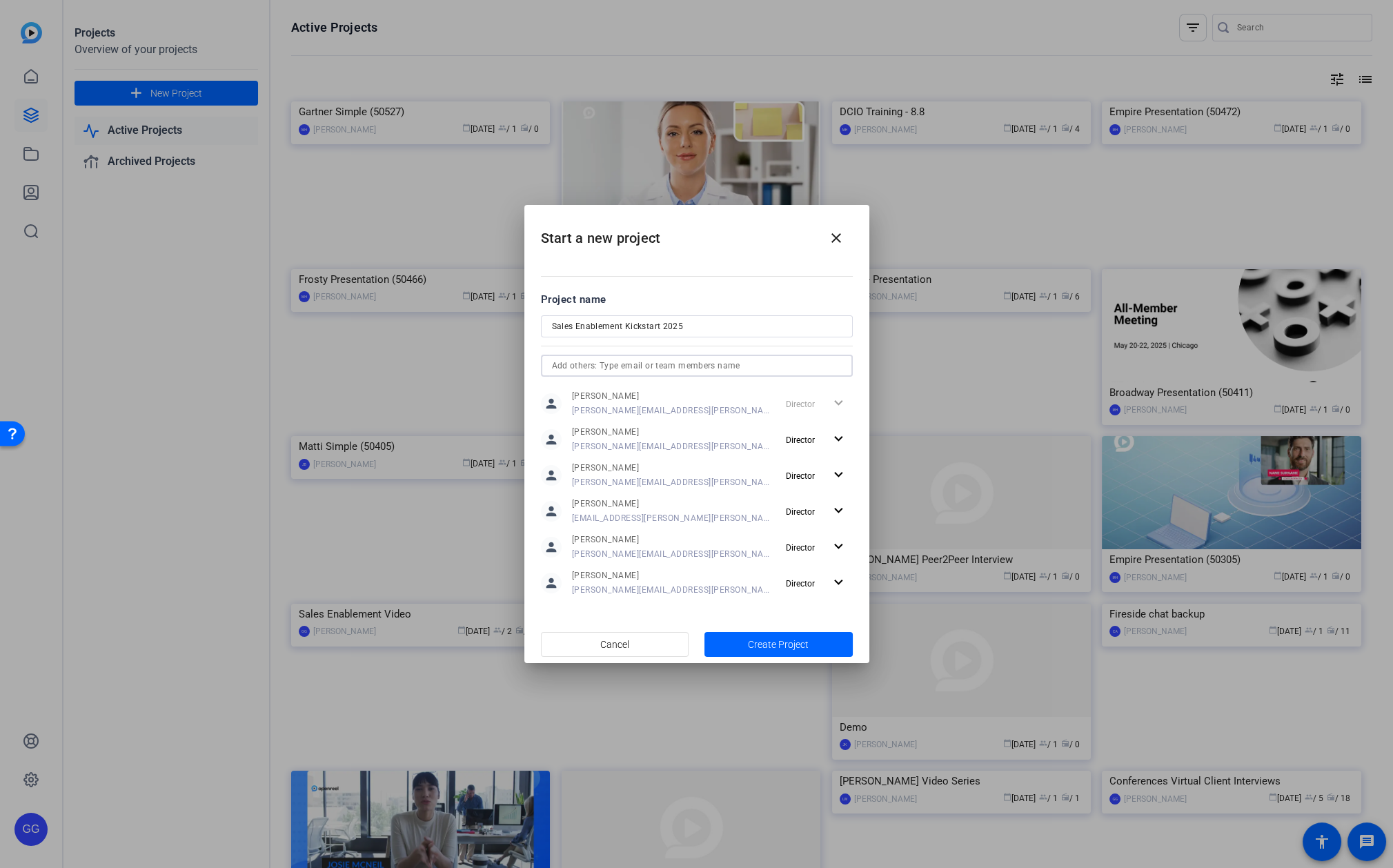
drag, startPoint x: 717, startPoint y: 359, endPoint x: 758, endPoint y: 369, distance: 42.2
click at [717, 360] on input "text" at bounding box center [697, 365] width 290 height 16
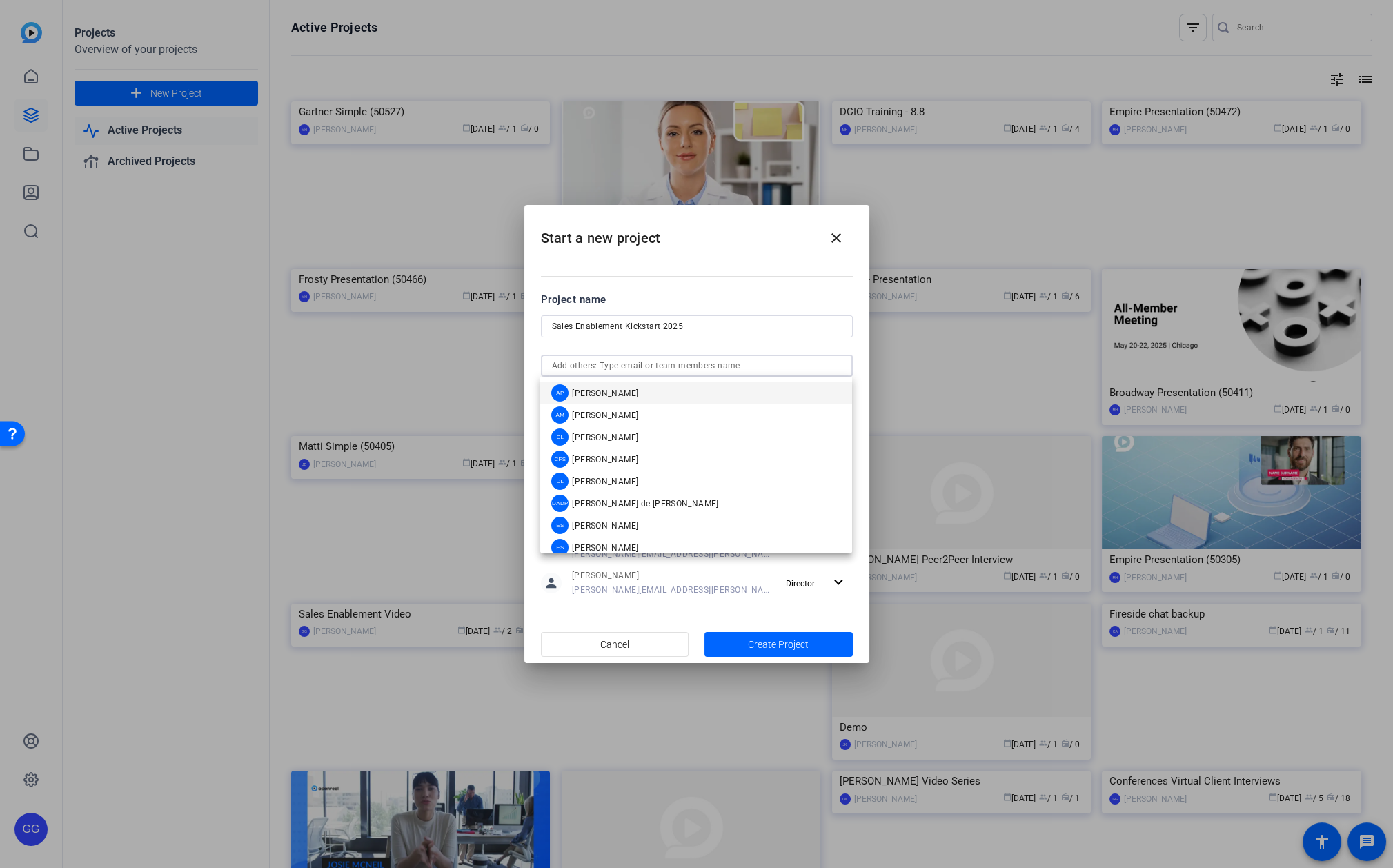
click at [838, 370] on div at bounding box center [697, 365] width 290 height 22
click at [842, 366] on div at bounding box center [842, 366] width 0 height 0
click at [624, 409] on mat-option "KR [PERSON_NAME]" at bounding box center [696, 407] width 312 height 22
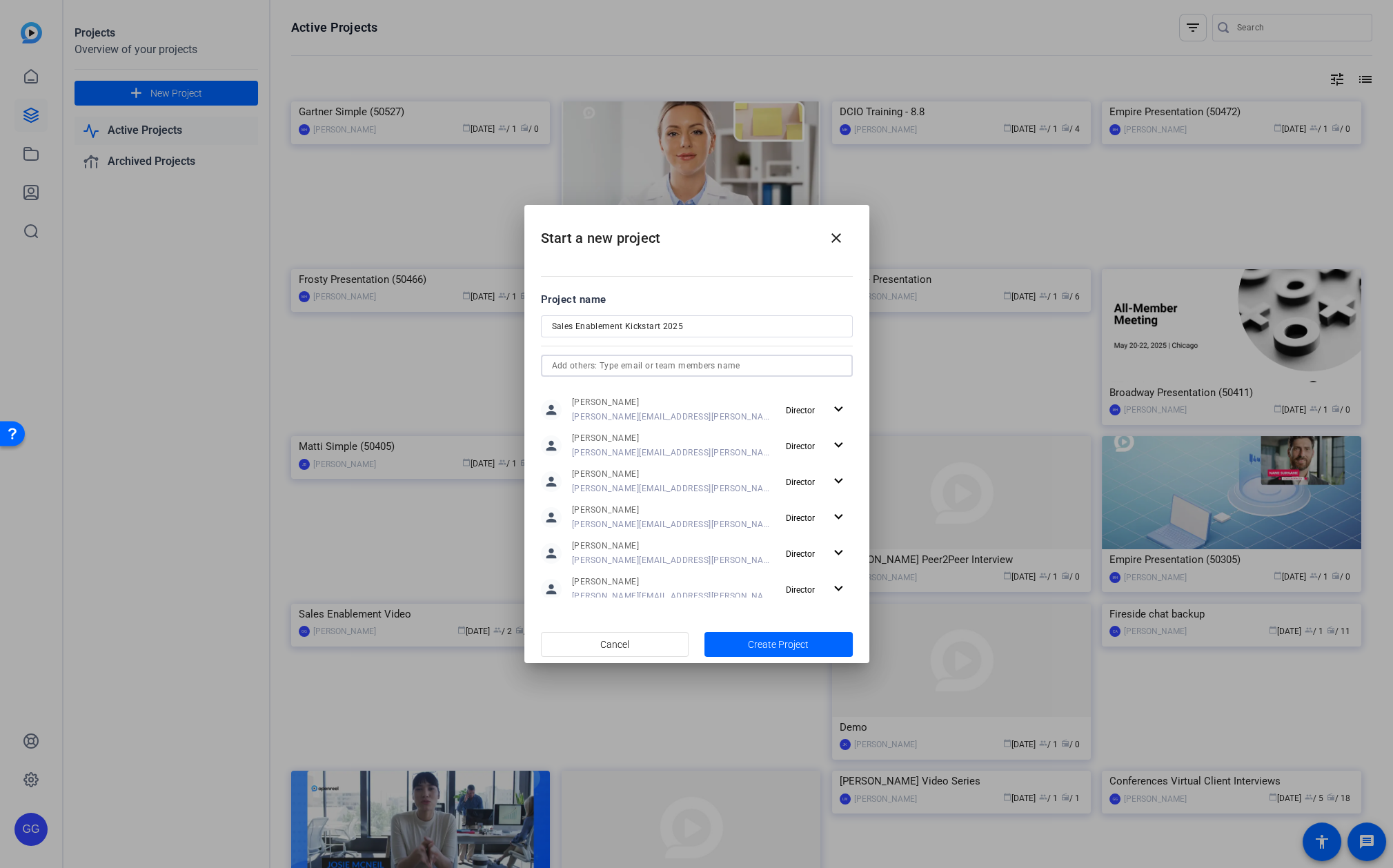
scroll to position [252, 0]
click at [775, 367] on input "text" at bounding box center [697, 365] width 290 height 16
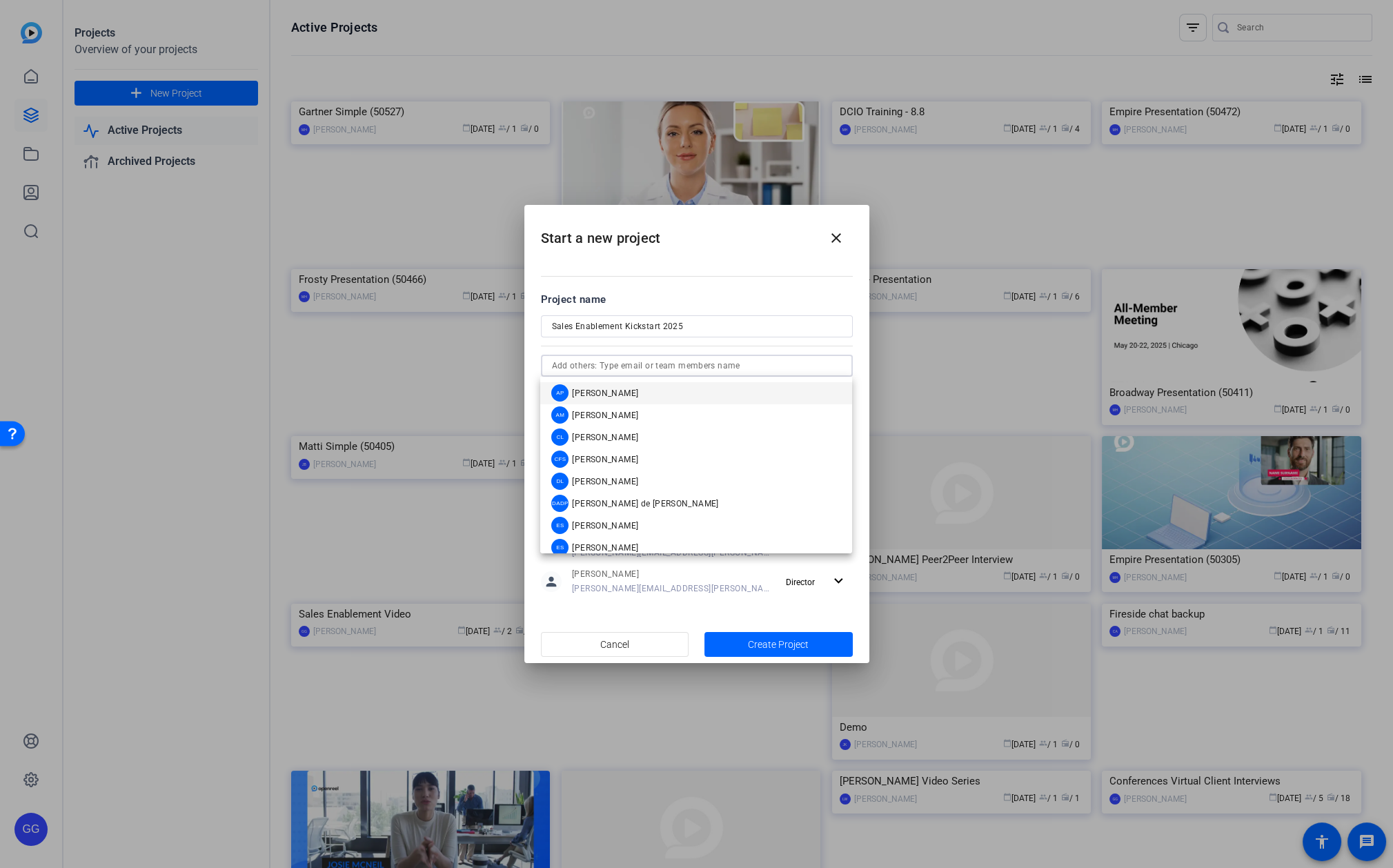
click at [842, 366] on div at bounding box center [842, 366] width 0 height 0
click at [623, 519] on div "SS [PERSON_NAME]" at bounding box center [595, 526] width 87 height 17
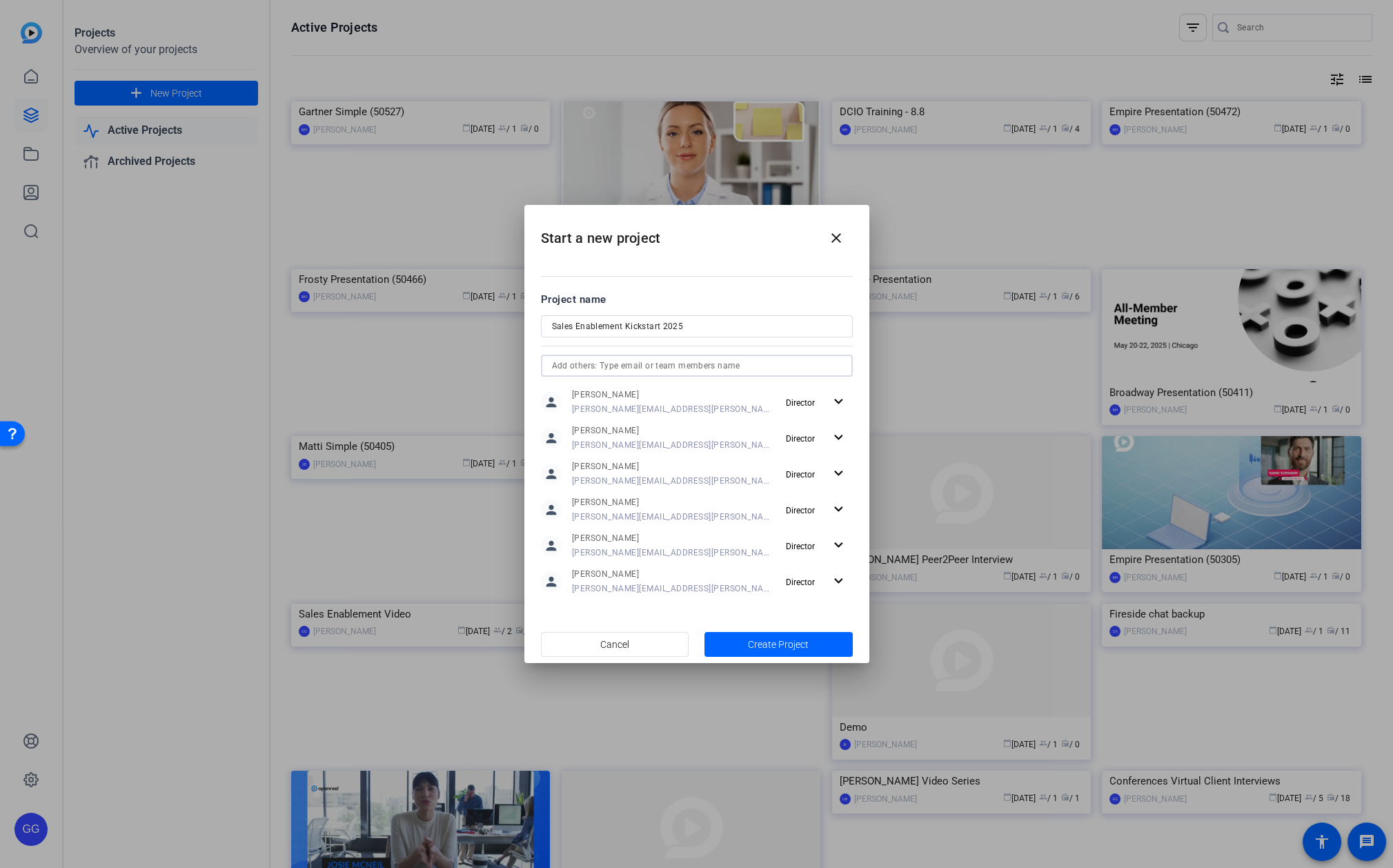
click at [784, 364] on input "text" at bounding box center [697, 365] width 290 height 16
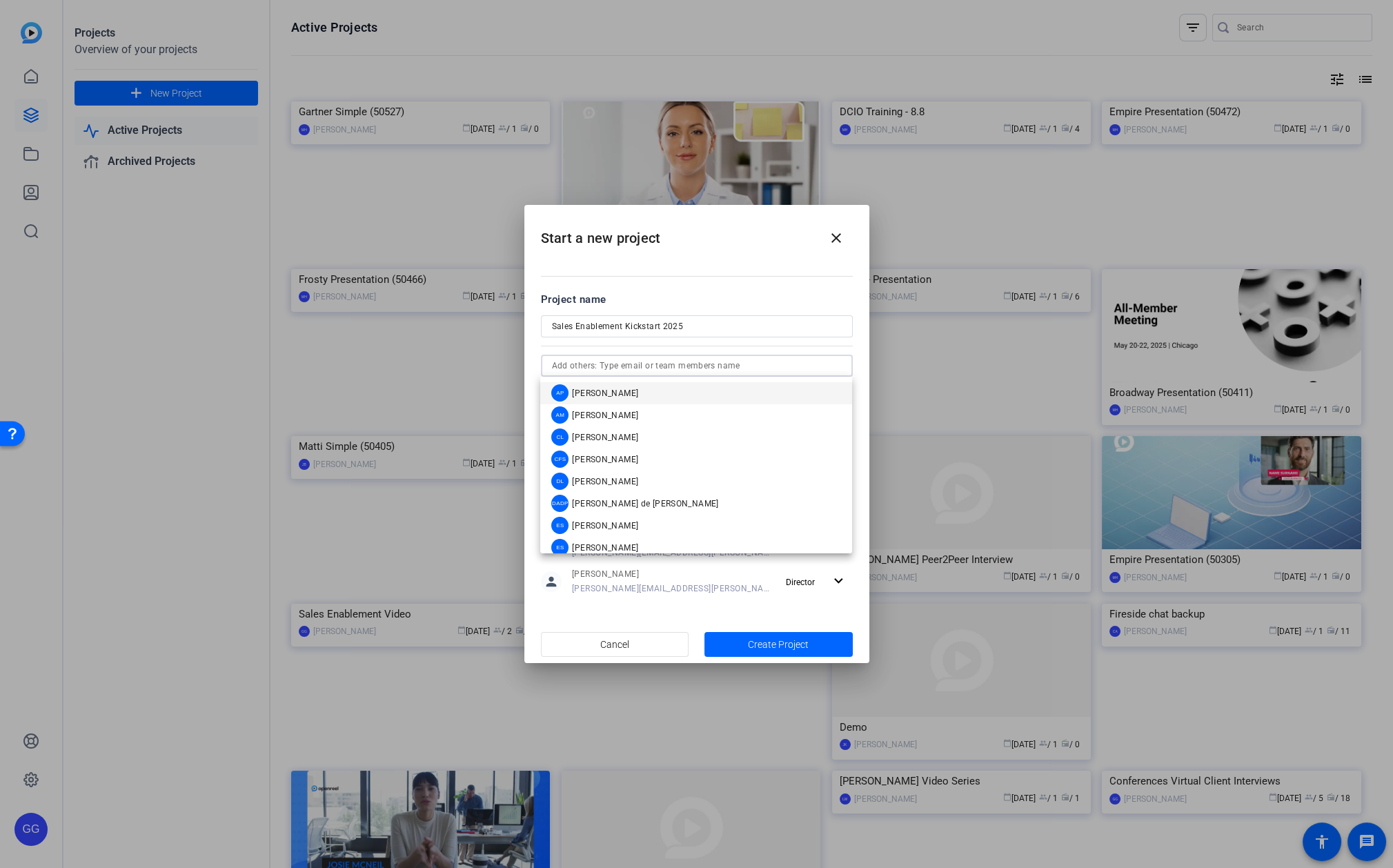
click at [842, 366] on div at bounding box center [842, 366] width 0 height 0
click at [737, 266] on mat-dialog-content "Project name Sales Enablement Kickstart 2025 person [PERSON_NAME] [PERSON_NAME]…" at bounding box center [697, 443] width 345 height 364
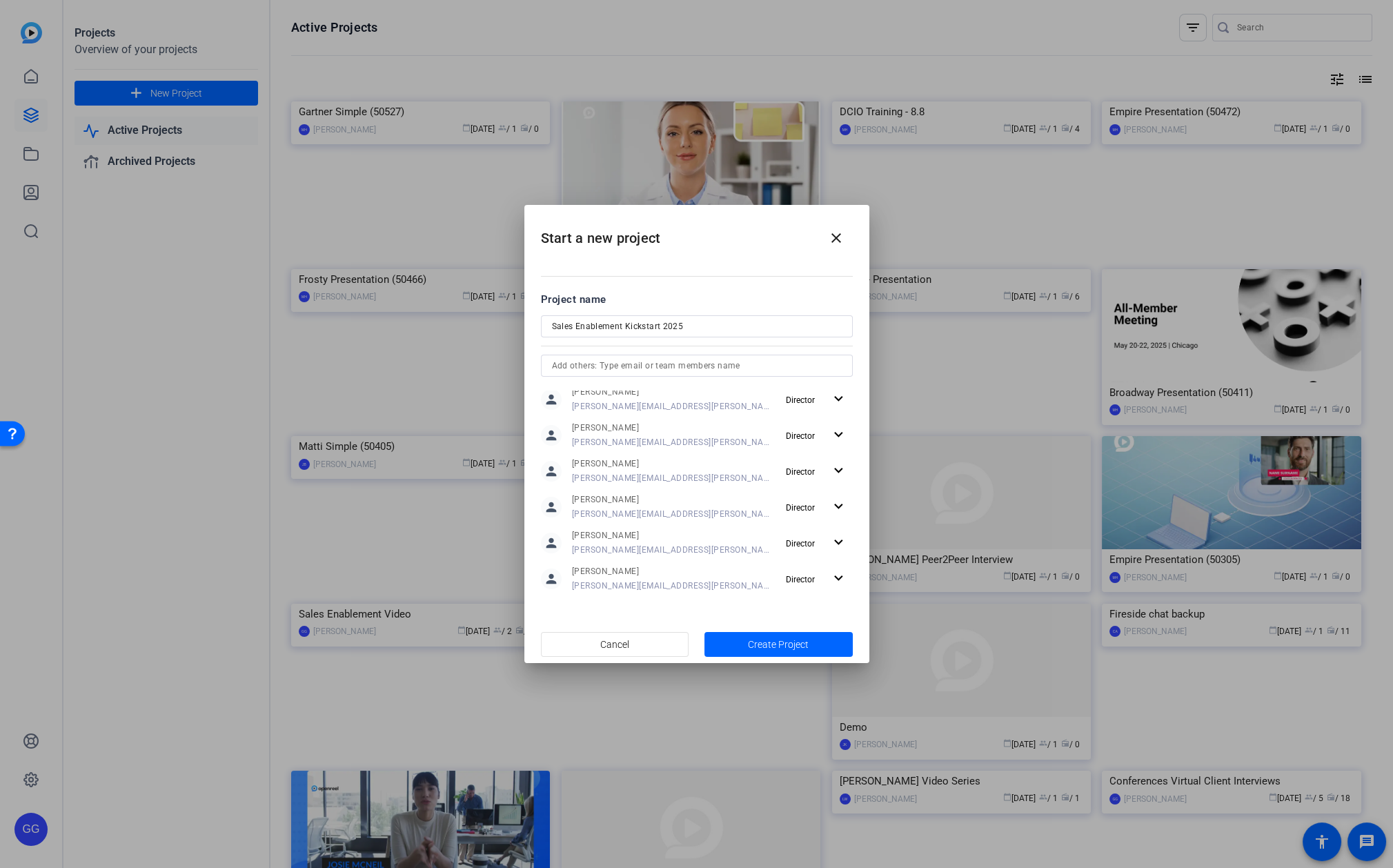
scroll to position [256, 0]
click at [771, 646] on span "Create Project" at bounding box center [778, 645] width 61 height 14
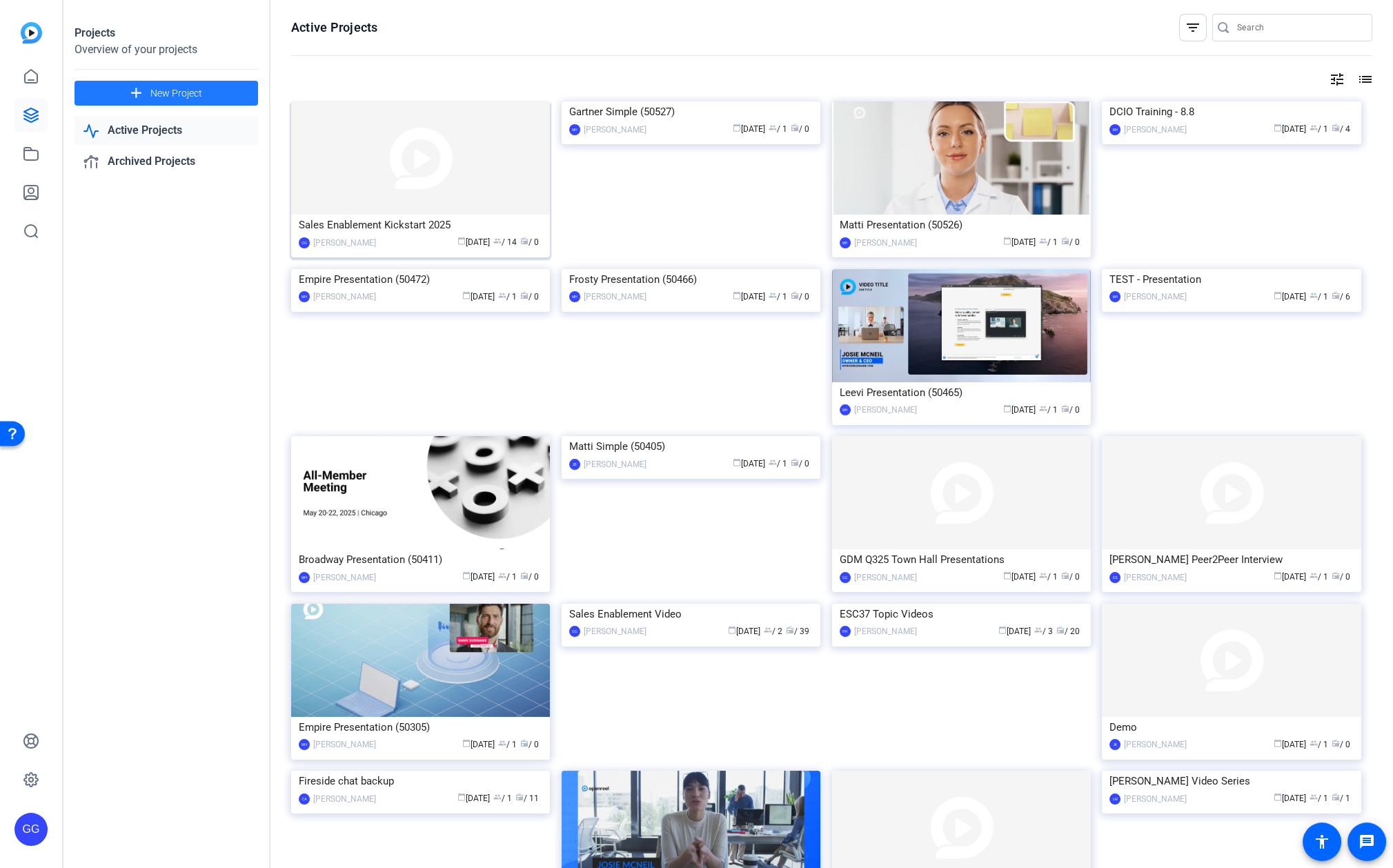
click at [351, 227] on div "Sales Enablement Kickstart 2025" at bounding box center [421, 225] width 244 height 21
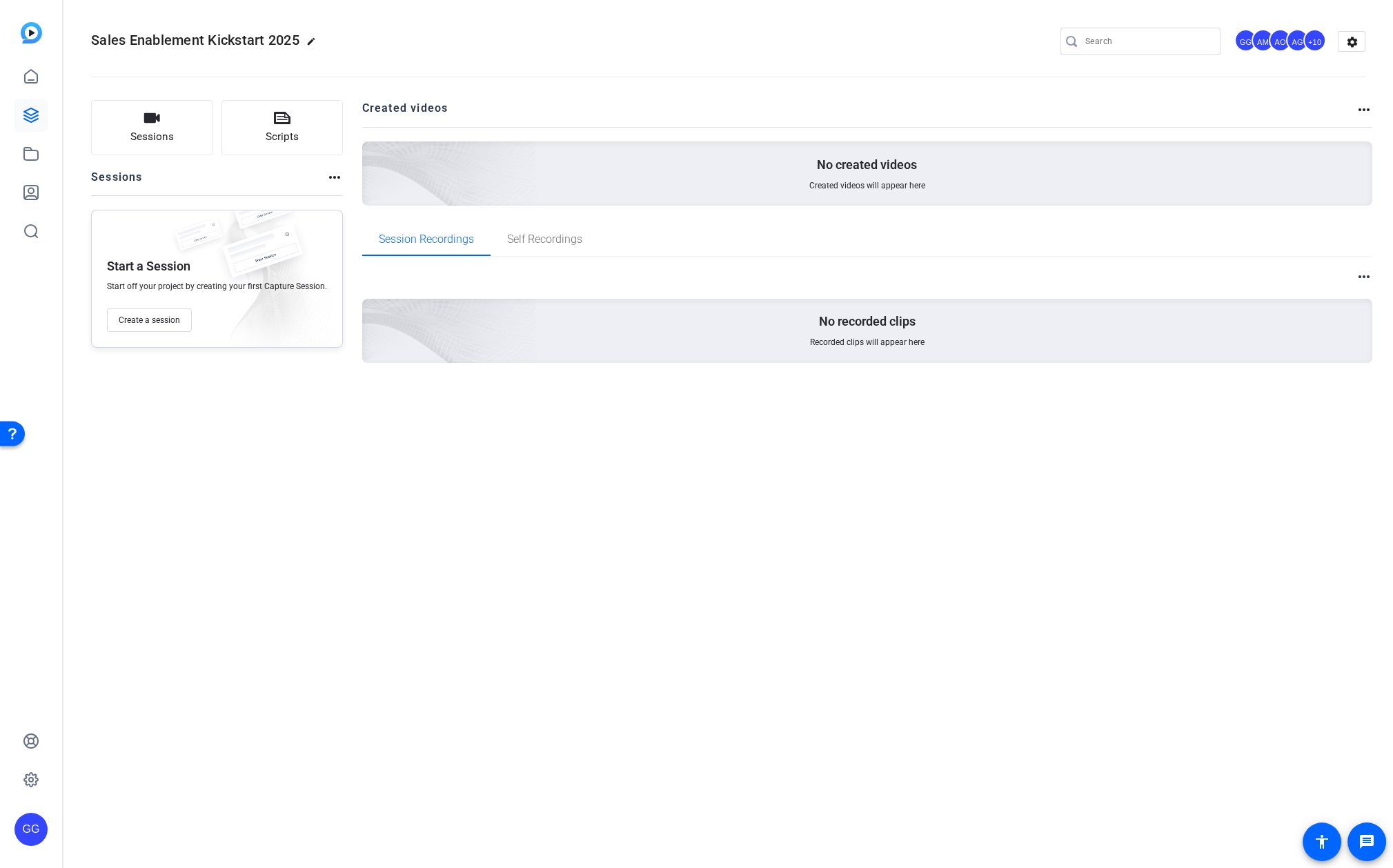
click at [628, 548] on div "Sales Enablement Kickstart 2025 edit GG AM AO AG +10 settings Sessions Scripts …" at bounding box center [728, 434] width 1330 height 868
click at [162, 126] on button "Sessions" at bounding box center [152, 127] width 122 height 55
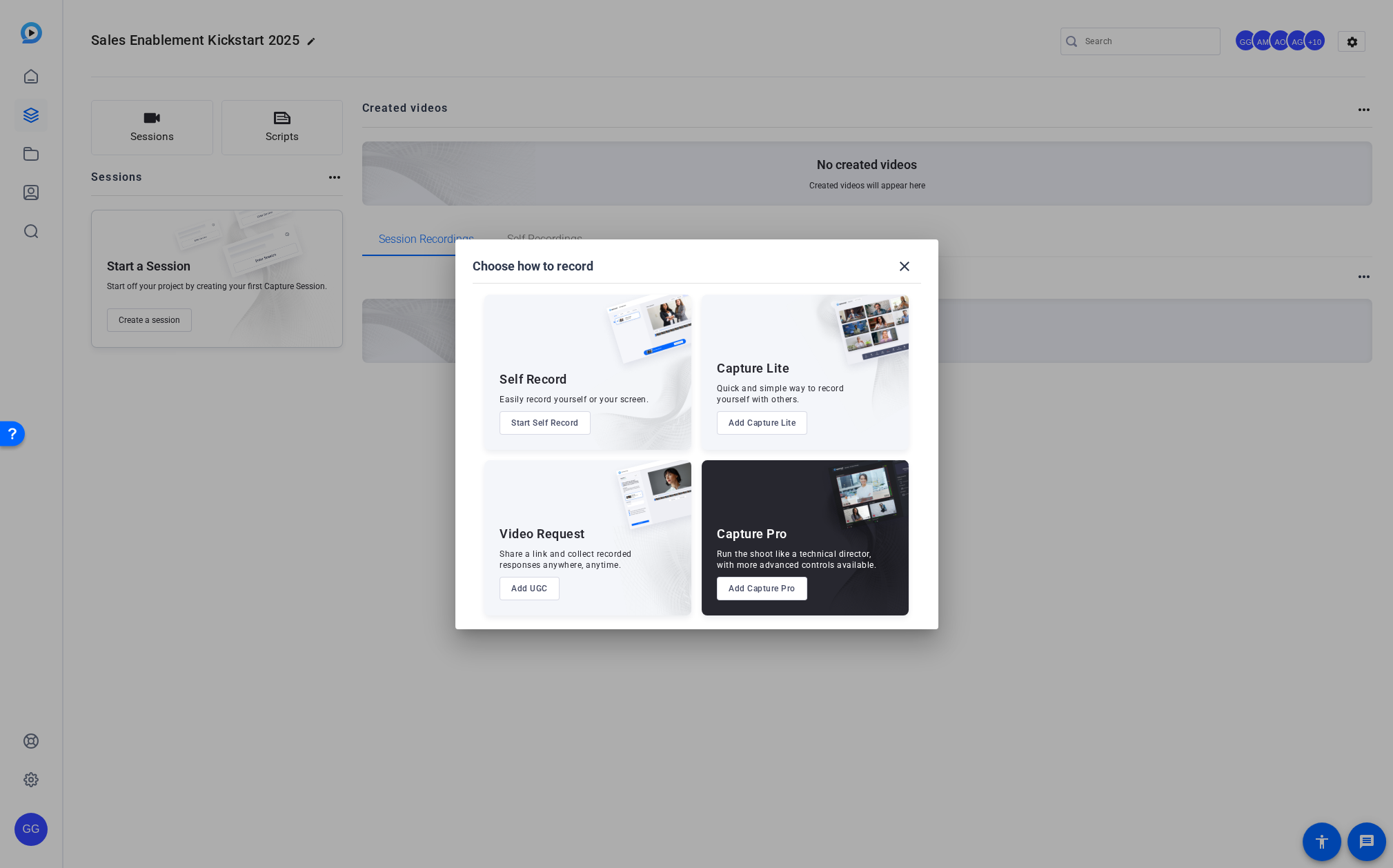
click at [567, 423] on button "Start Self Record" at bounding box center [545, 423] width 91 height 24
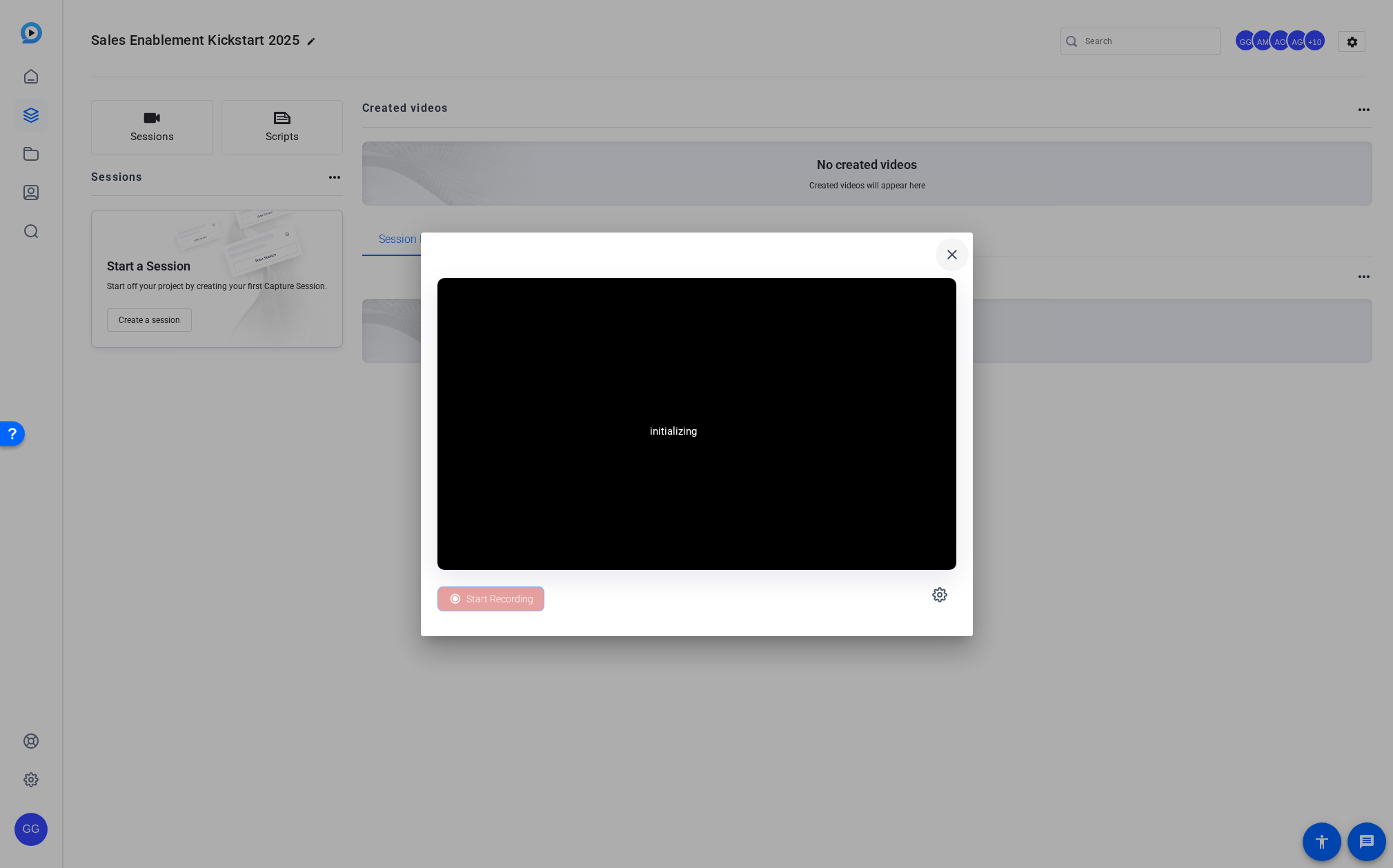
click at [966, 250] on span at bounding box center [952, 255] width 33 height 33
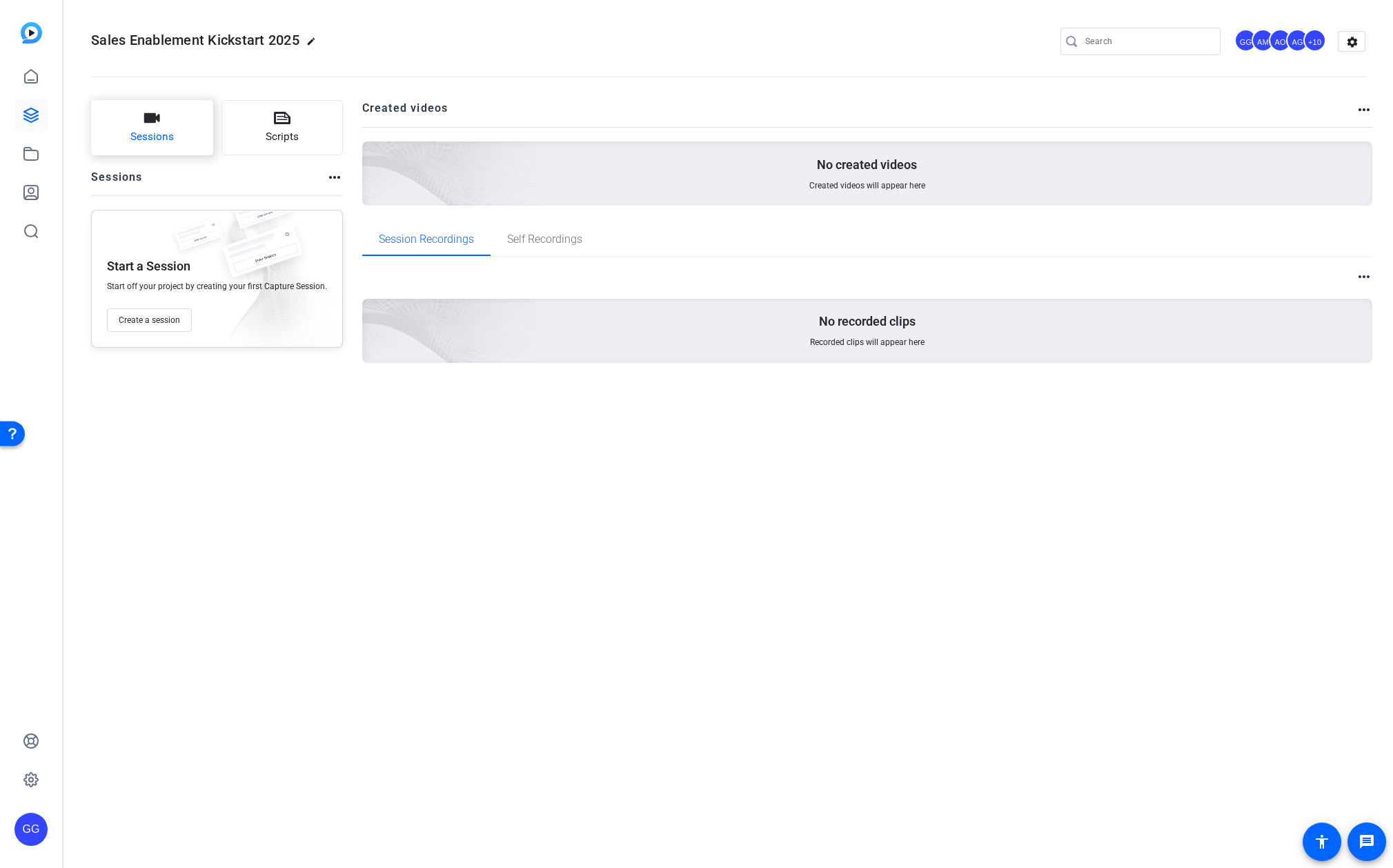
click at [152, 131] on span "Sessions" at bounding box center [152, 137] width 44 height 16
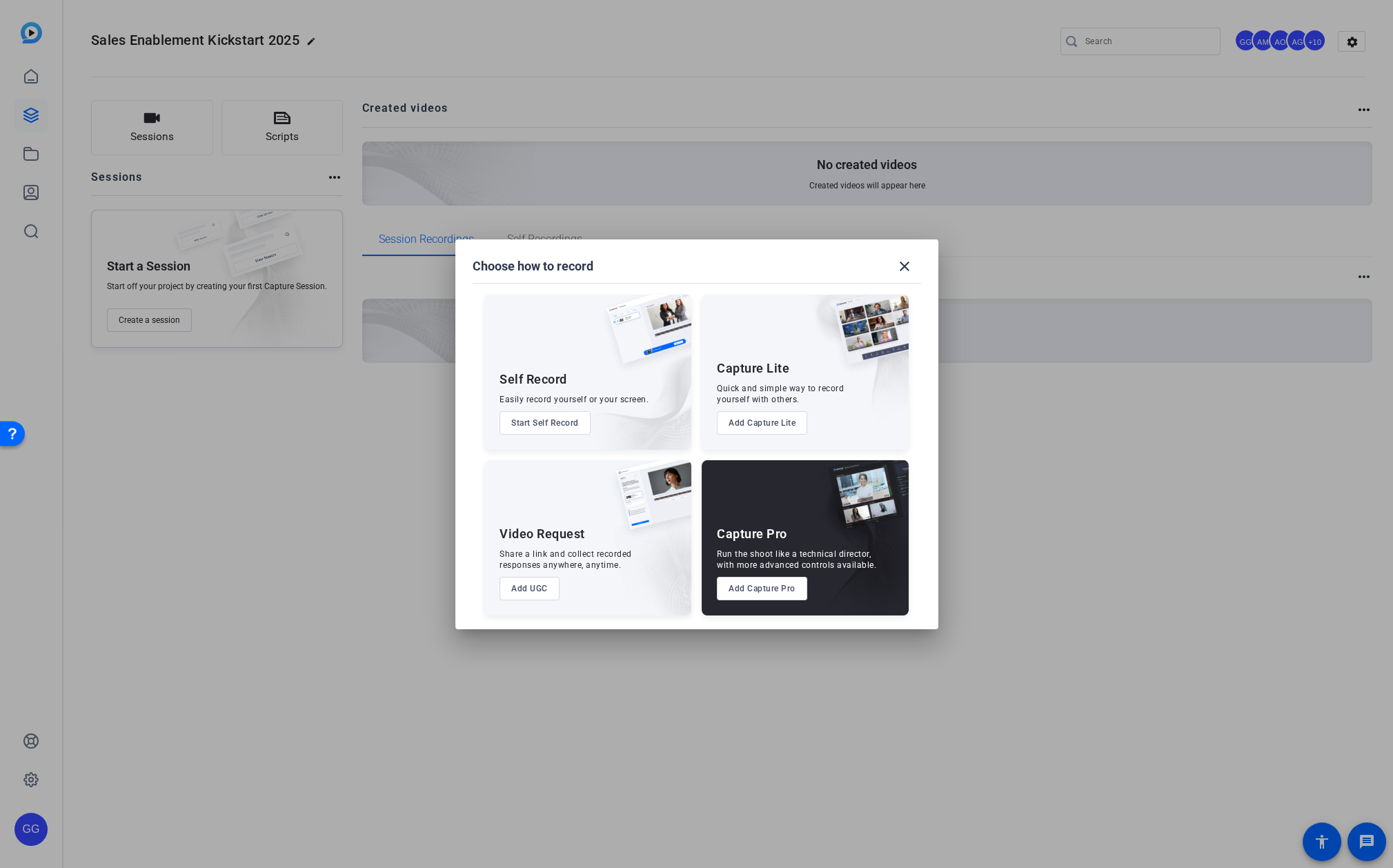
click at [524, 593] on button "Add UGC" at bounding box center [529, 588] width 60 height 24
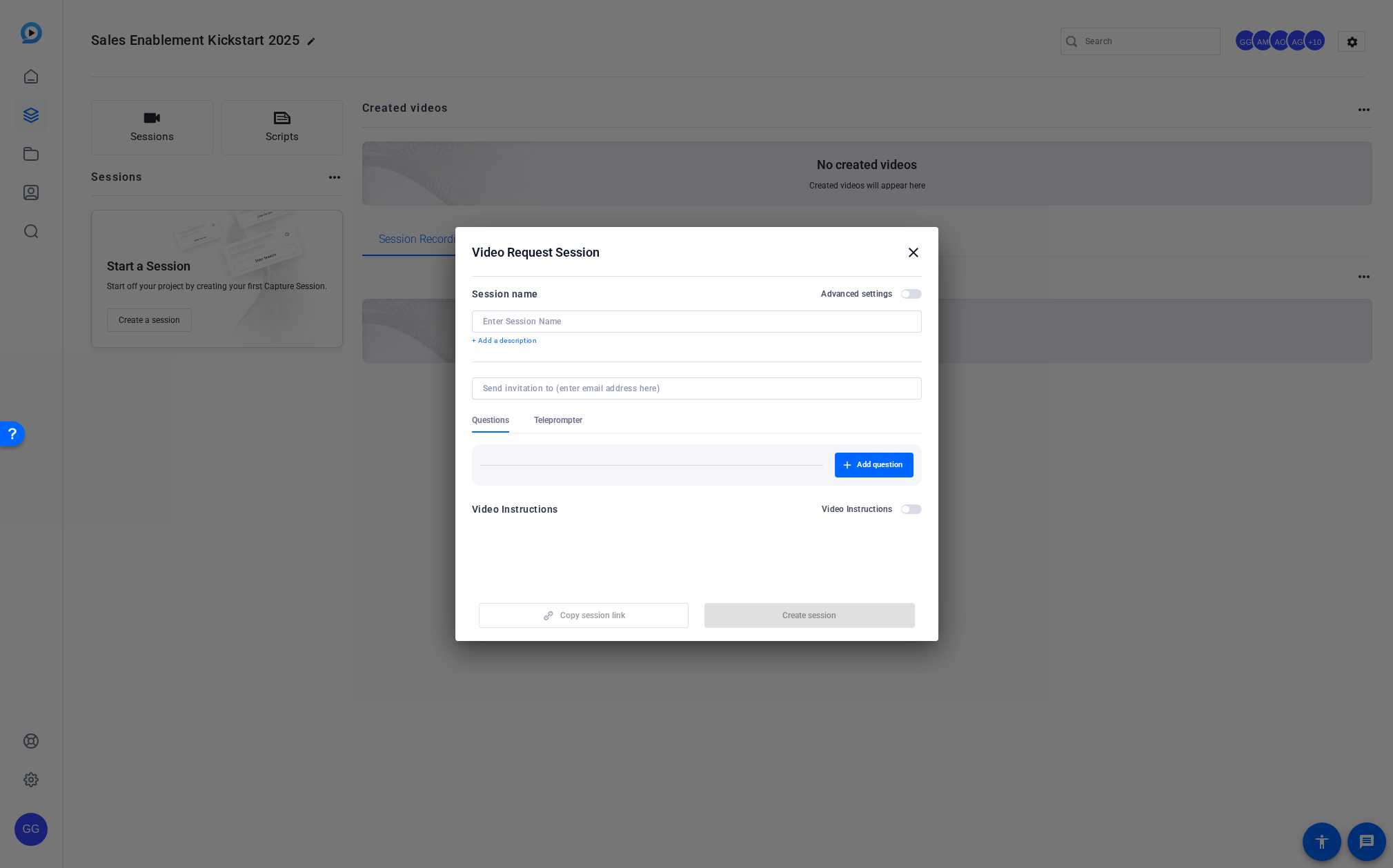
click at [524, 326] on input at bounding box center [697, 321] width 428 height 11
type input "Sales Enablement Kickstart Self Recording"
click at [904, 297] on span "button" at bounding box center [912, 294] width 21 height 10
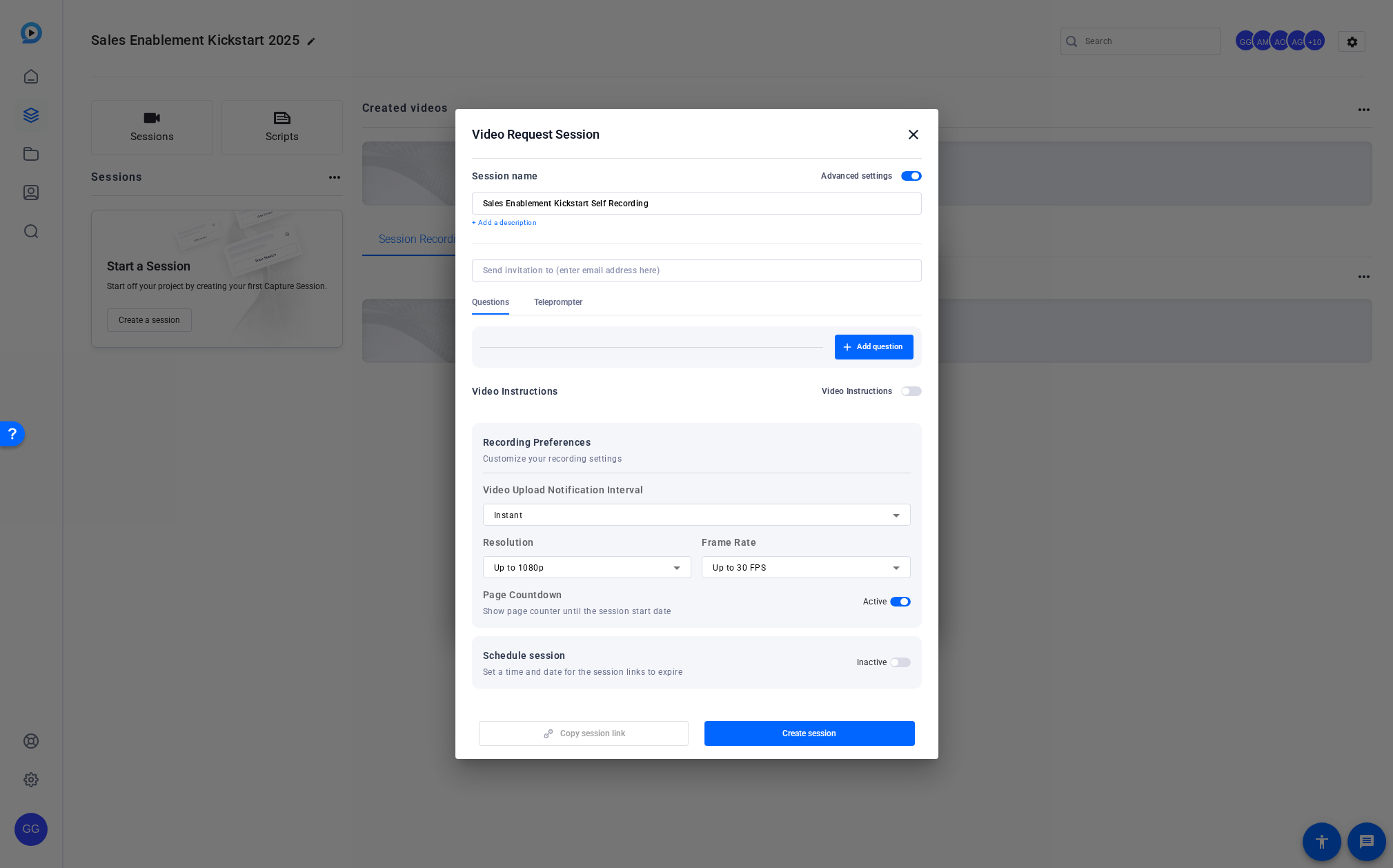
click at [670, 566] on icon at bounding box center [677, 568] width 16 height 16
click at [610, 639] on mat-option "Up to 4K" at bounding box center [586, 638] width 209 height 22
click at [798, 564] on div "Up to 30 FPS" at bounding box center [802, 568] width 180 height 16
click at [743, 600] on span "Up to 24 FPS" at bounding box center [739, 594] width 53 height 16
click at [847, 732] on span "button" at bounding box center [810, 733] width 210 height 33
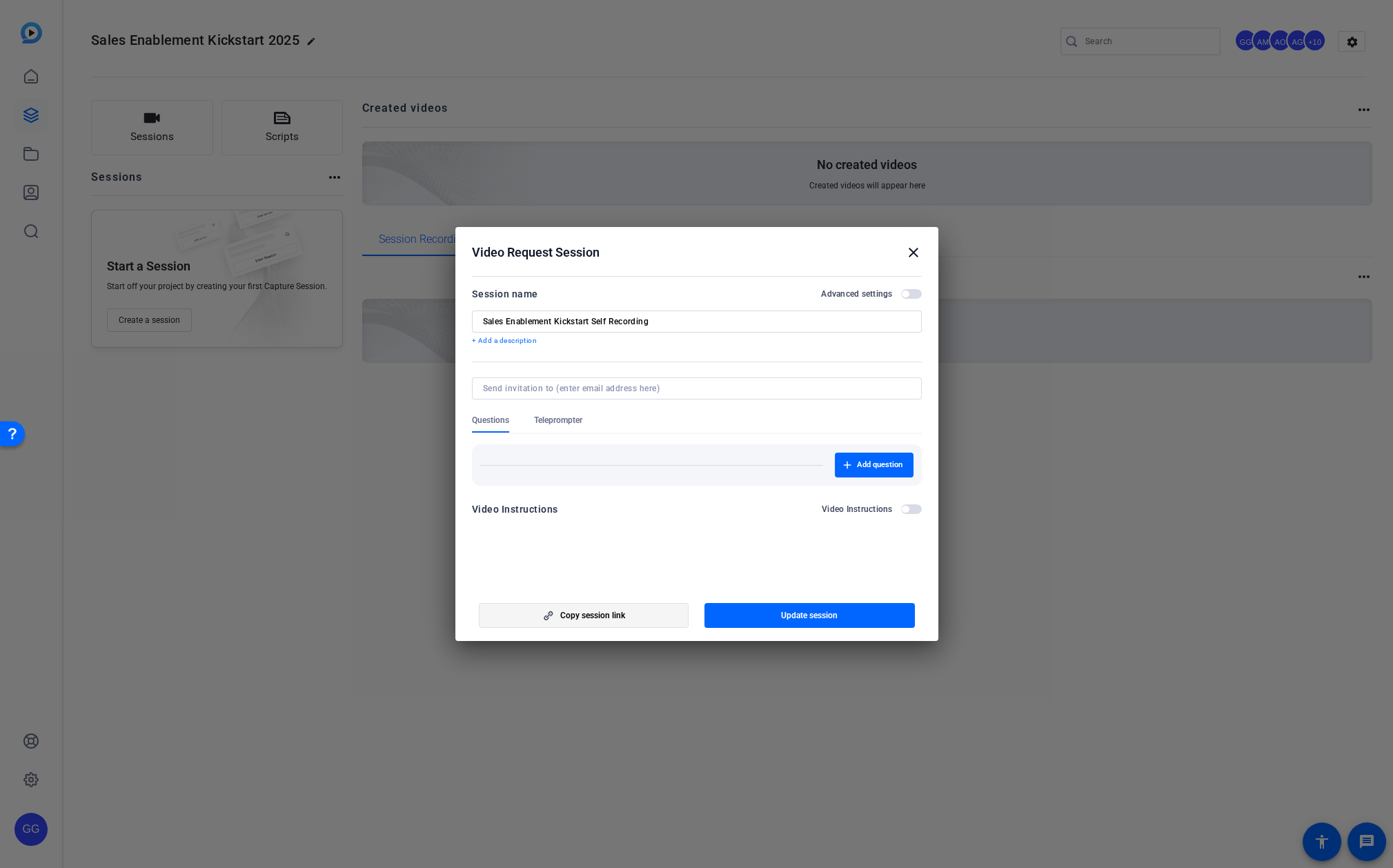
click at [585, 613] on span "Copy session link" at bounding box center [593, 615] width 65 height 11
click at [918, 253] on mat-icon "close" at bounding box center [913, 252] width 16 height 16
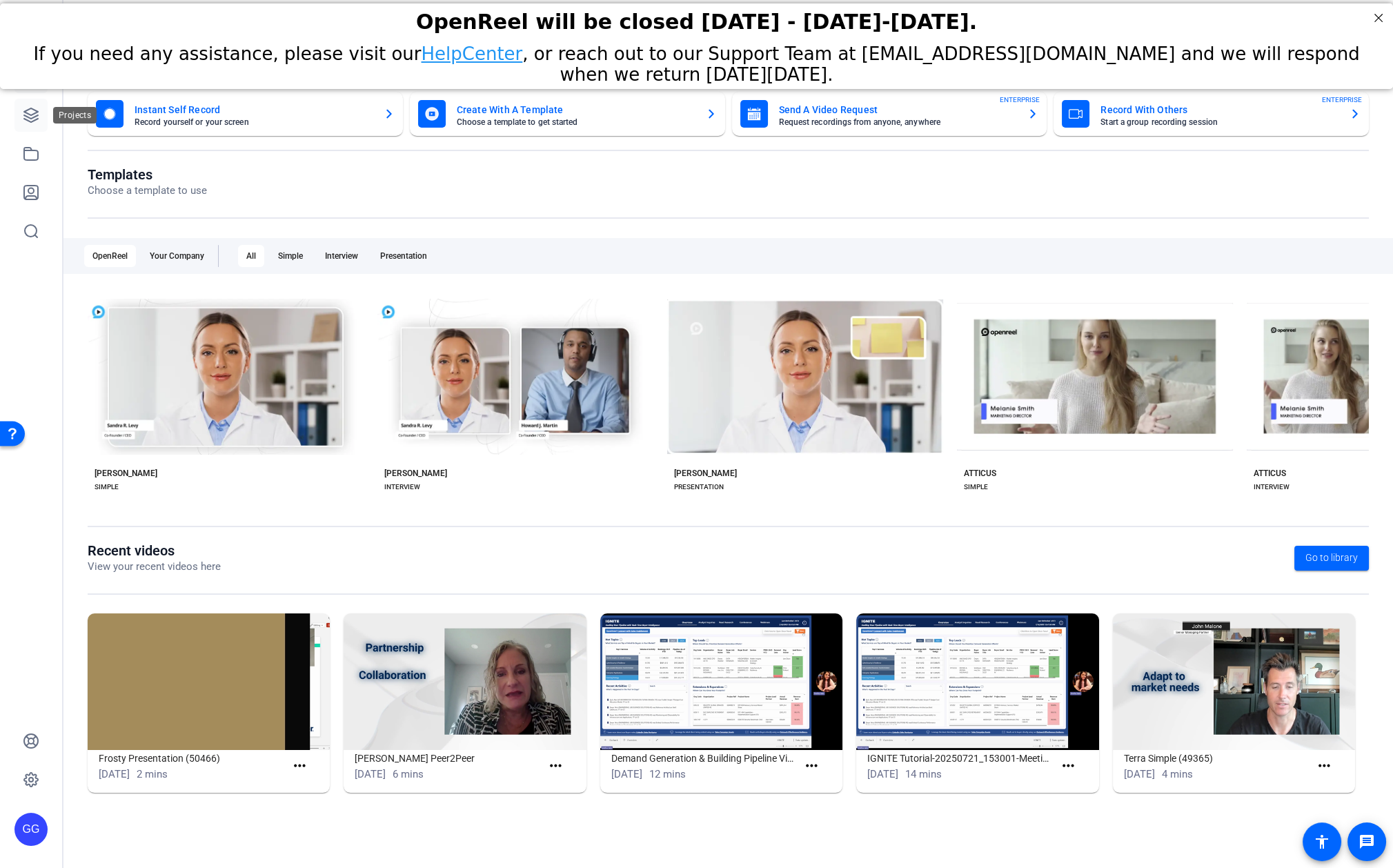
click at [30, 119] on icon at bounding box center [31, 115] width 16 height 16
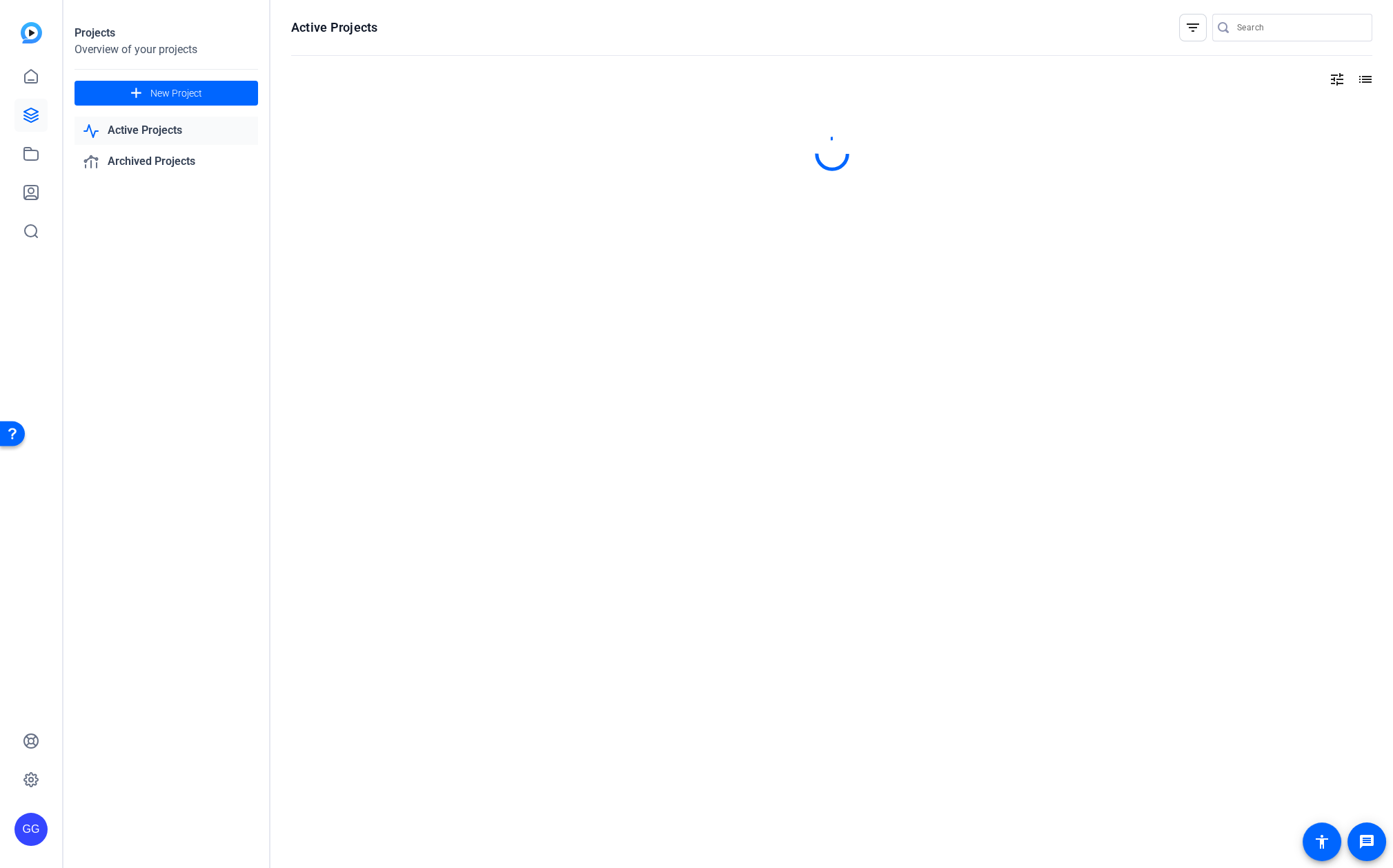
type input "[PERSON_NAME][EMAIL_ADDRESS][PERSON_NAME][PERSON_NAME][DOMAIN_NAME]"
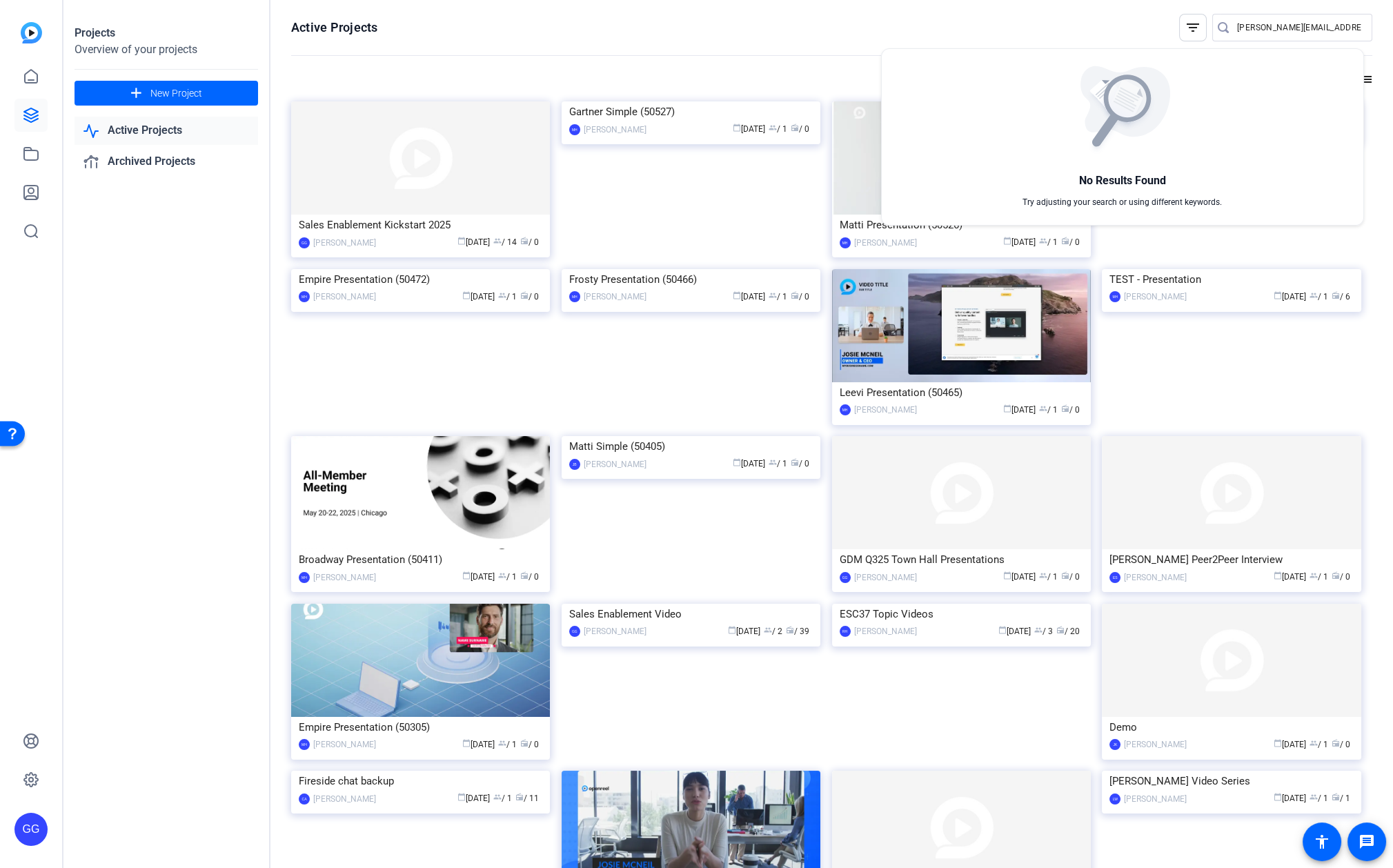
click at [785, 41] on div at bounding box center [696, 434] width 1393 height 868
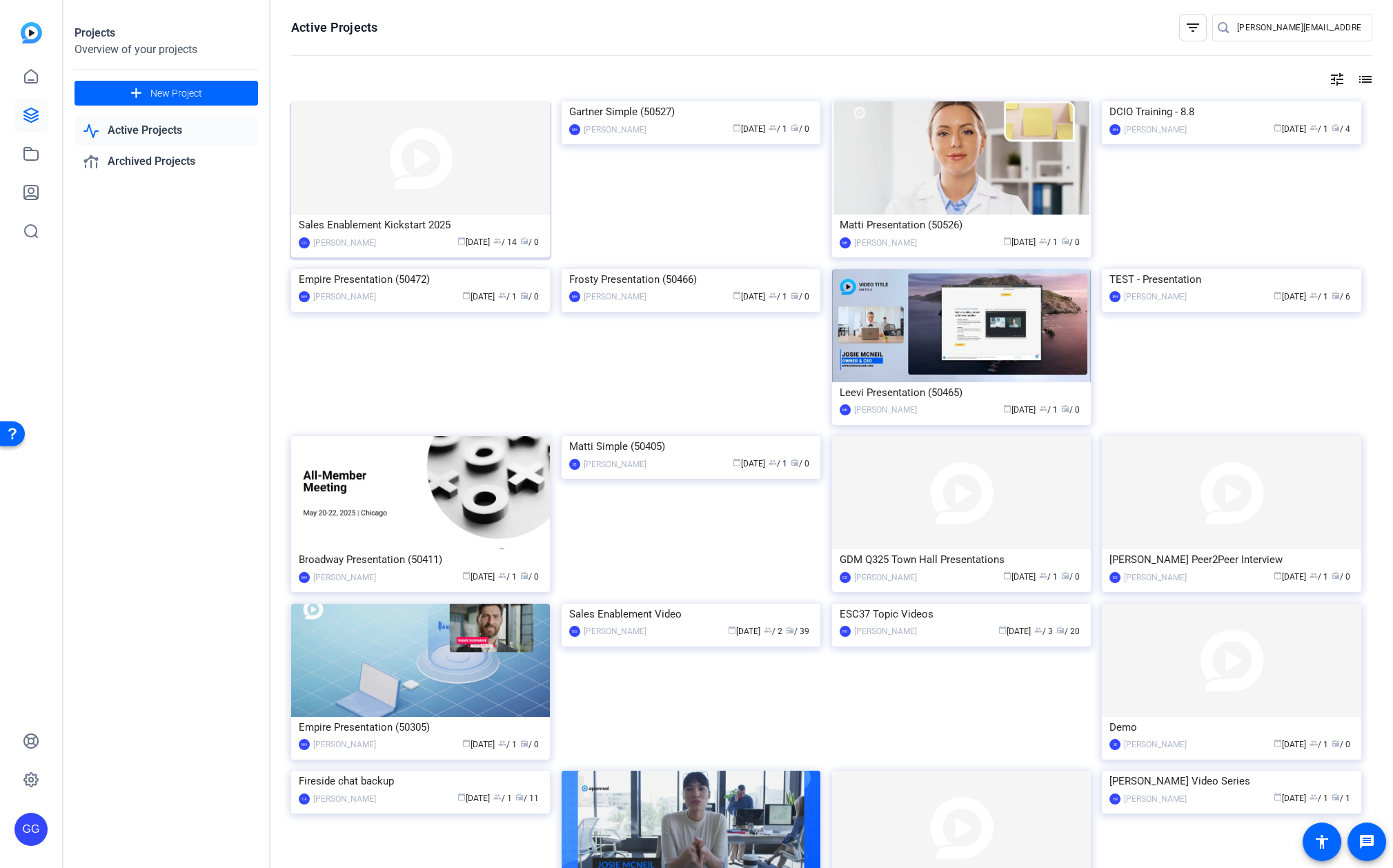
click at [376, 228] on div "Sales Enablement Kickstart 2025" at bounding box center [421, 225] width 244 height 21
